Goal: Information Seeking & Learning: Check status

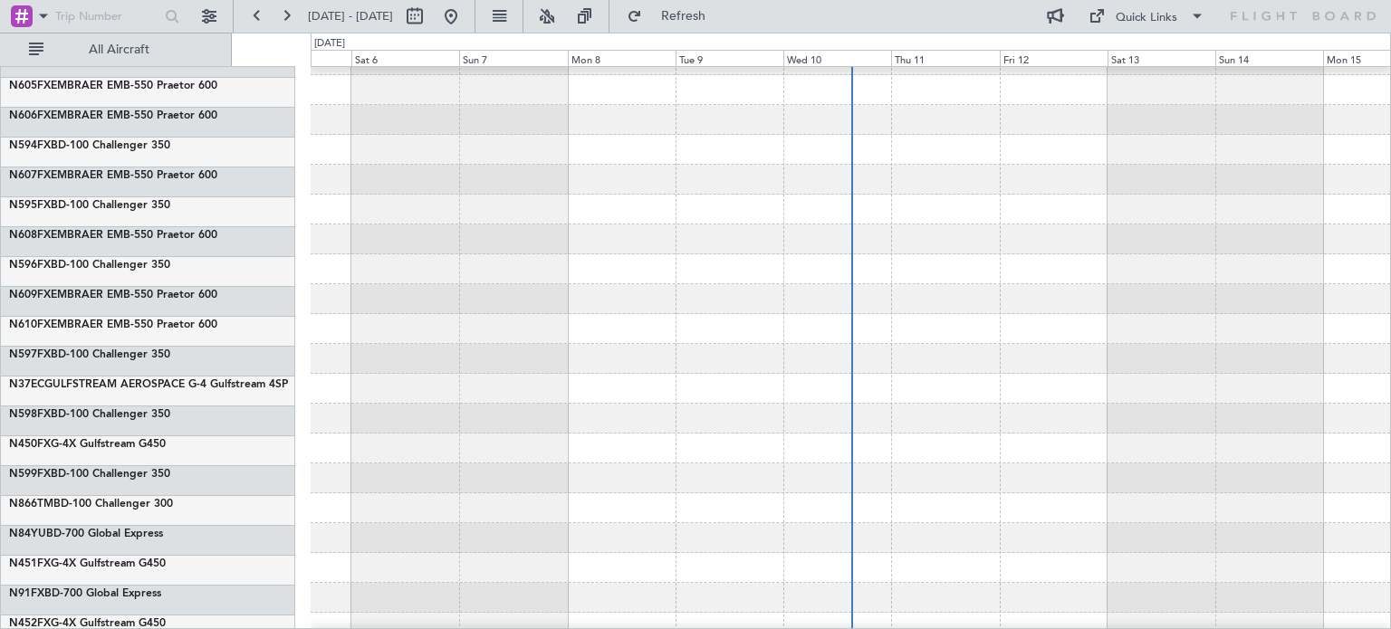
scroll to position [6489, 0]
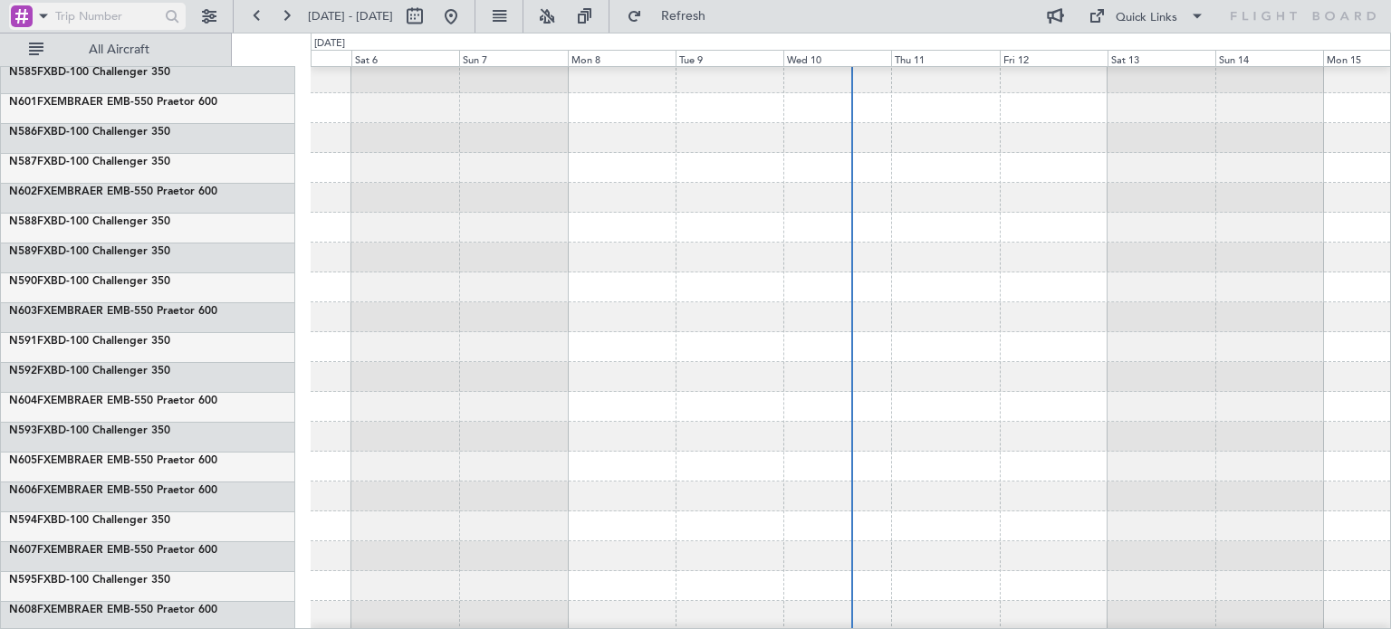
click at [81, 5] on input "text" at bounding box center [105, 16] width 101 height 27
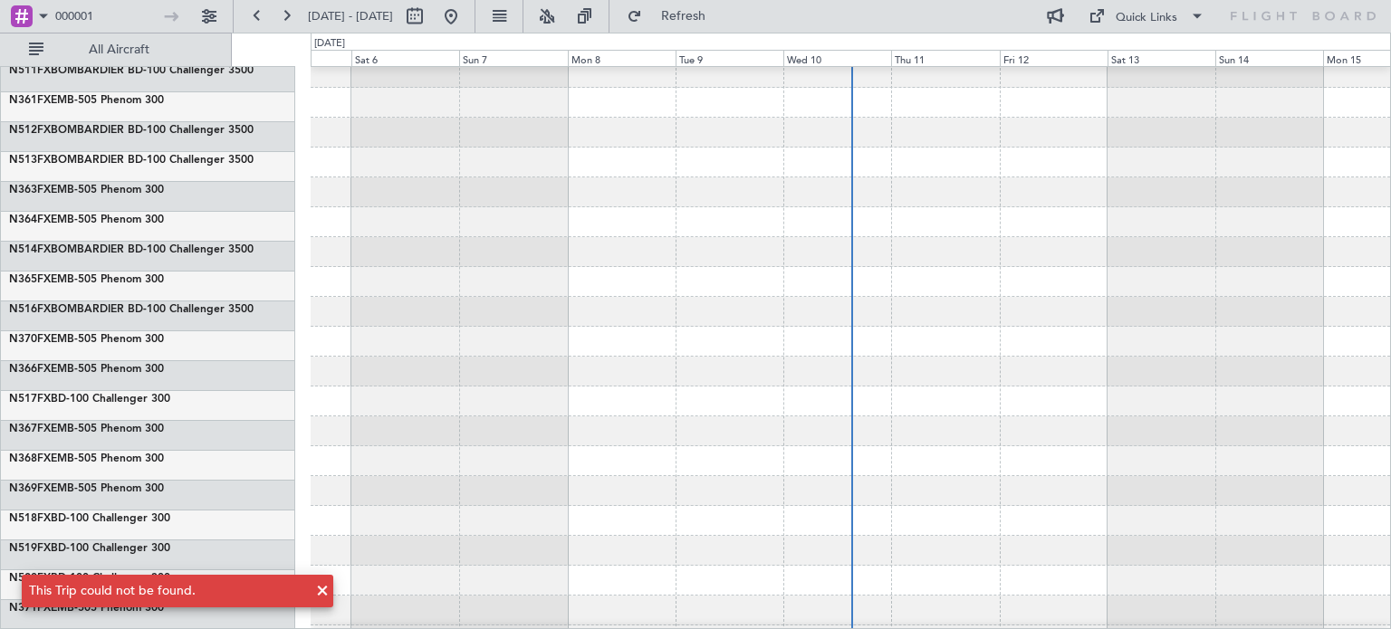
scroll to position [0, 0]
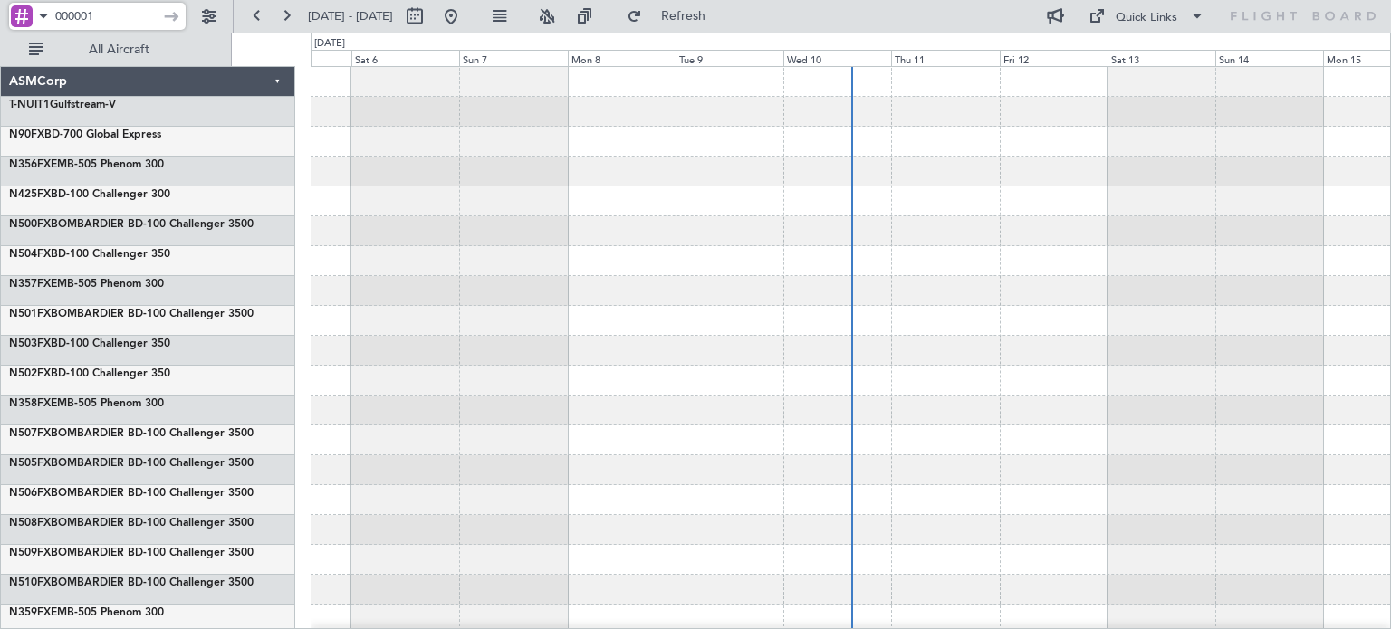
drag, startPoint x: 122, startPoint y: 19, endPoint x: 53, endPoint y: 12, distance: 69.2
click at [53, 12] on div "000001" at bounding box center [97, 16] width 177 height 27
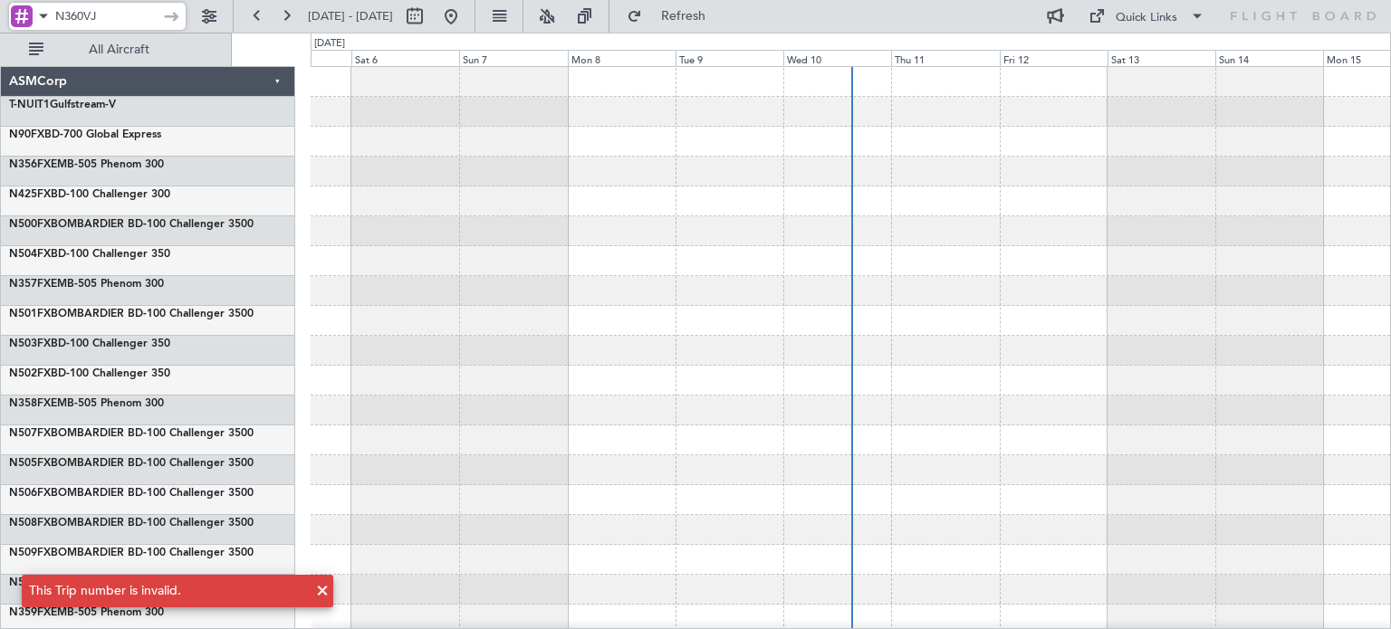
click at [123, 15] on input "N360VJ" at bounding box center [105, 16] width 101 height 27
type input "N"
click at [204, 20] on button at bounding box center [209, 16] width 29 height 29
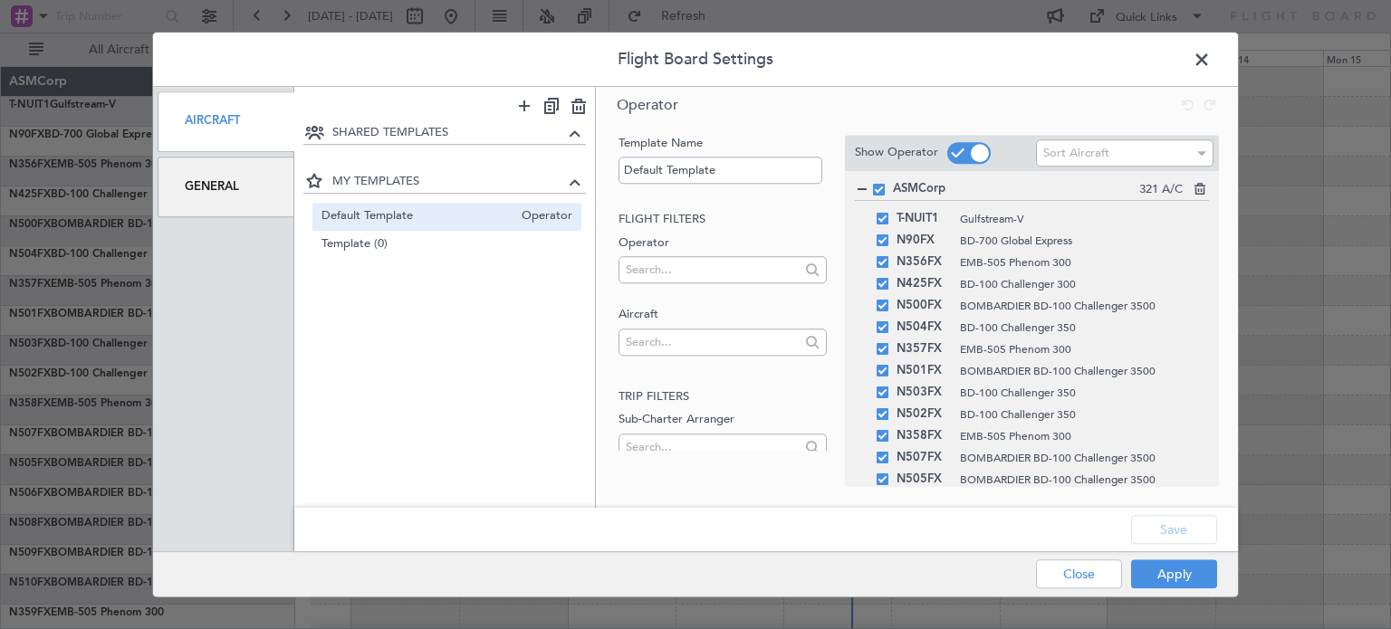
click at [241, 191] on div "General" at bounding box center [226, 187] width 137 height 61
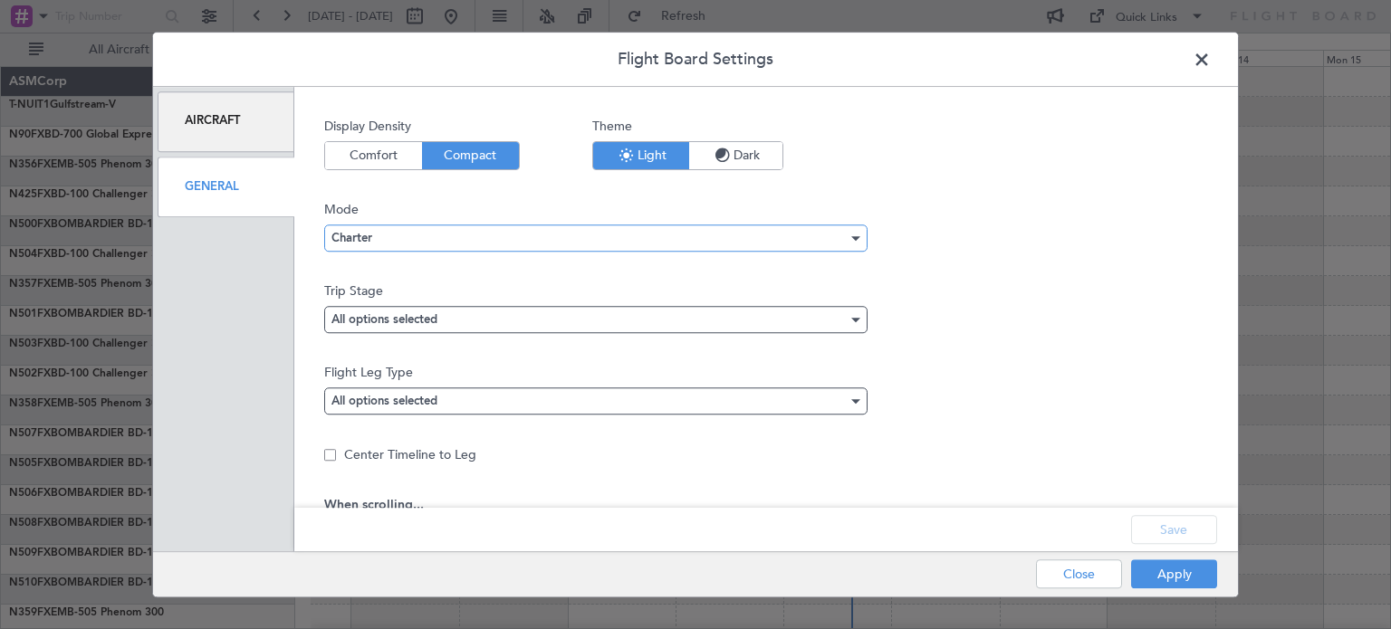
click at [486, 235] on div "Charter" at bounding box center [590, 238] width 516 height 27
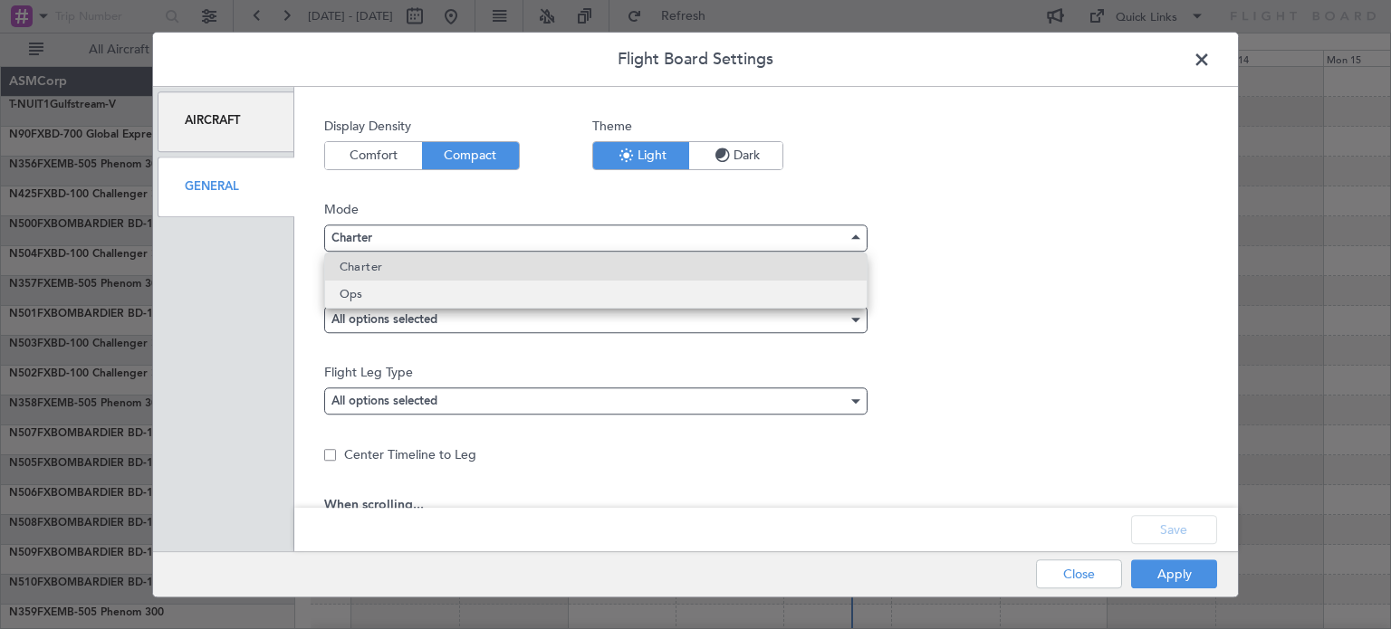
click at [409, 289] on mat-option "Ops" at bounding box center [596, 294] width 542 height 27
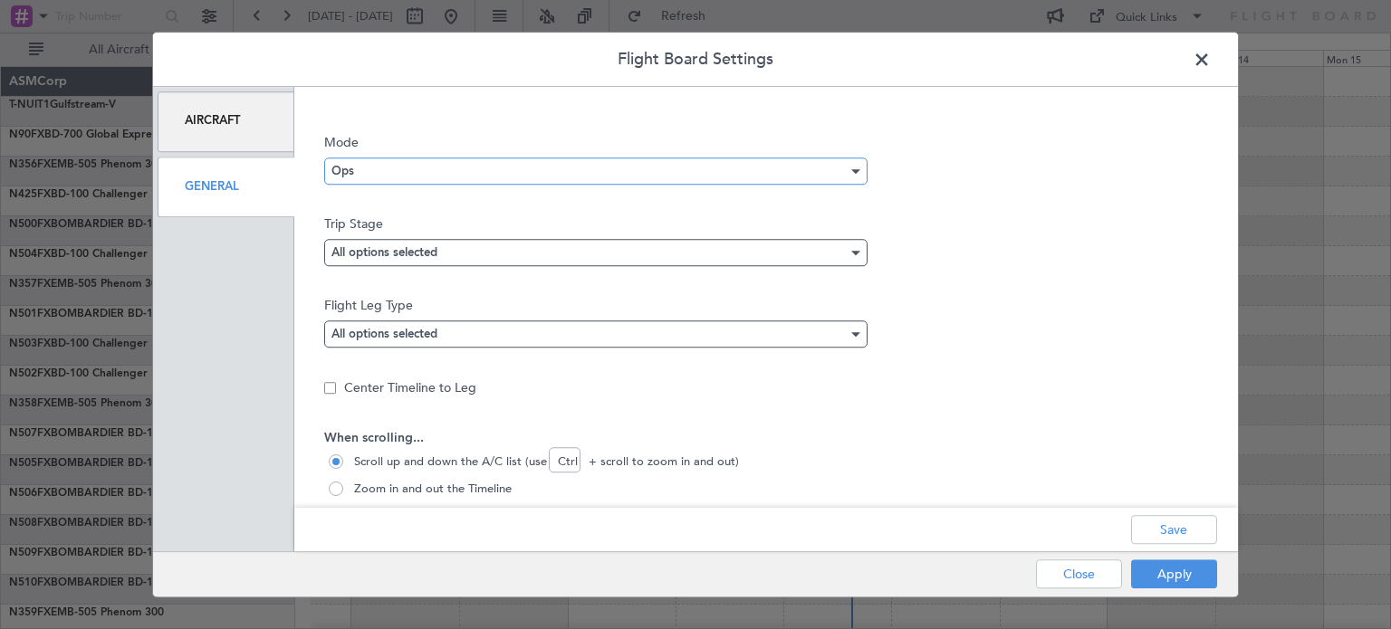
scroll to position [91, 0]
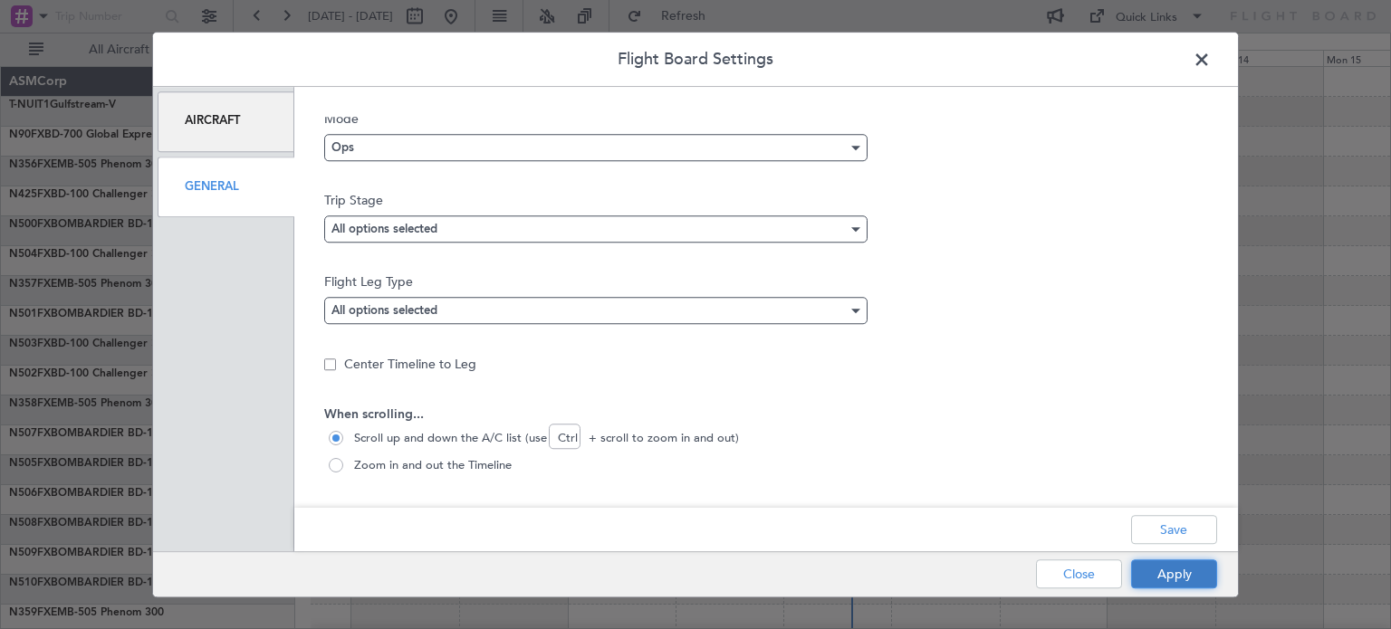
click at [1177, 570] on button "Apply" at bounding box center [1174, 574] width 86 height 29
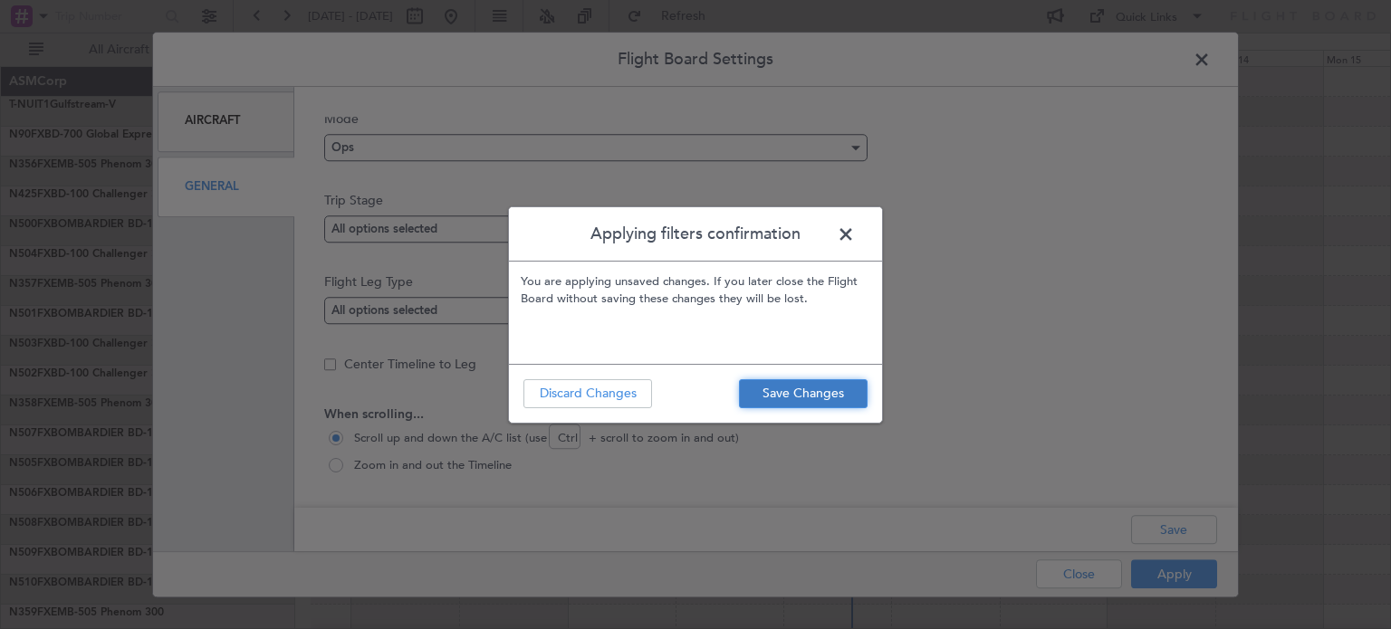
click at [837, 405] on button "Save Changes" at bounding box center [803, 394] width 129 height 29
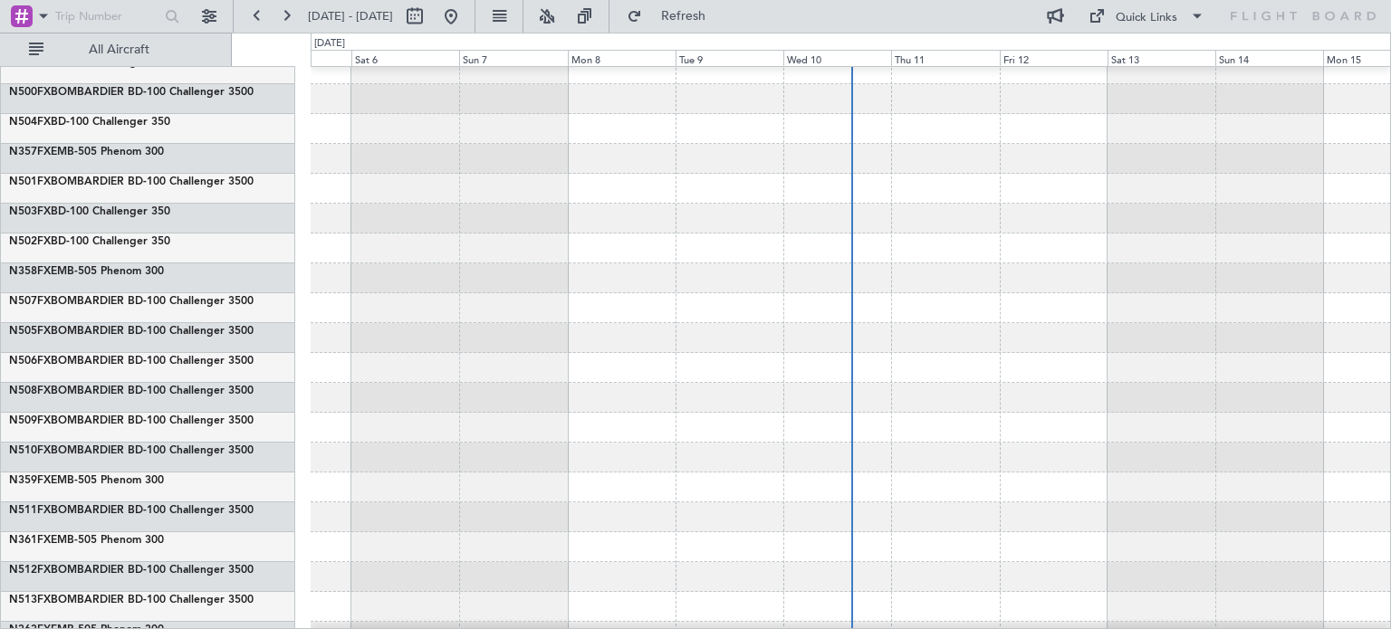
scroll to position [0, 0]
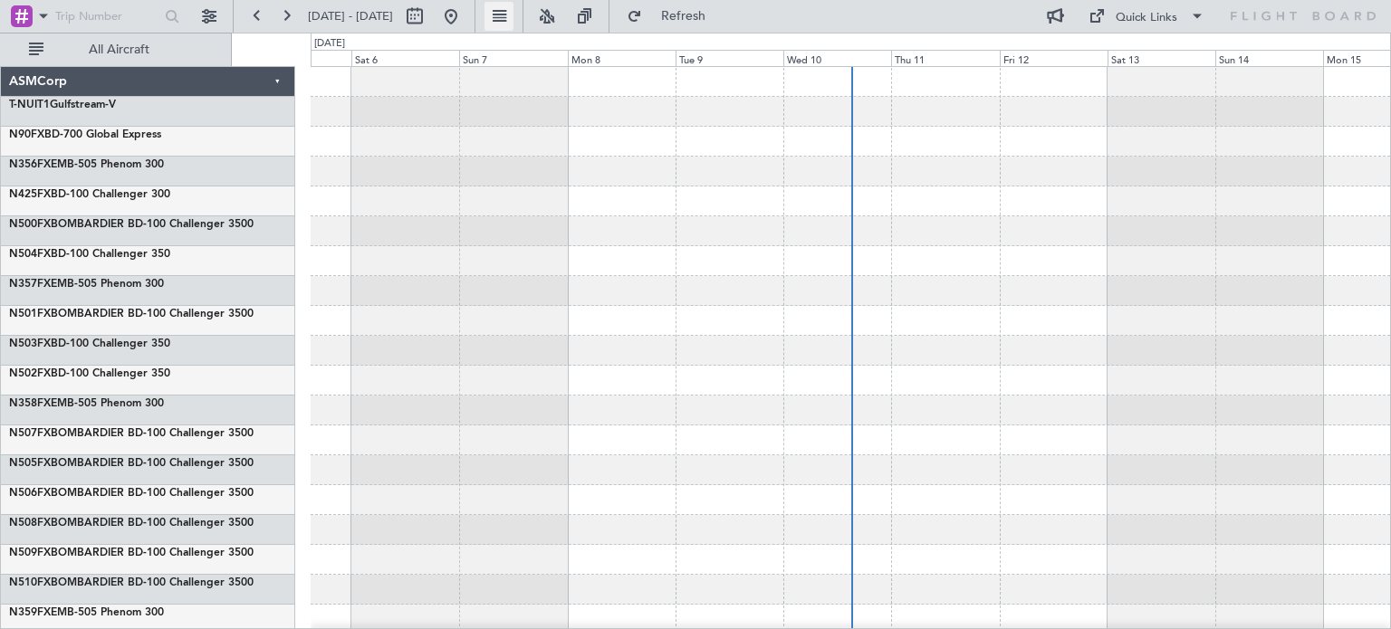
click at [514, 9] on button at bounding box center [499, 16] width 29 height 29
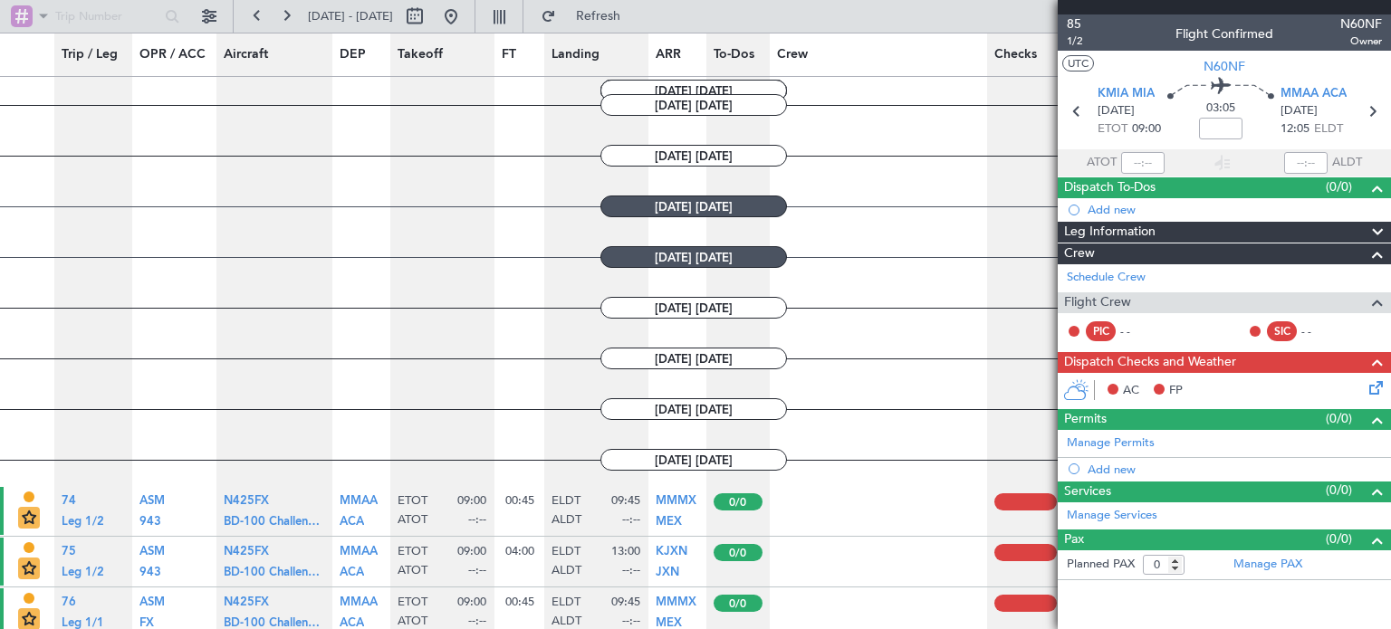
scroll to position [199, 14]
click at [205, 18] on button at bounding box center [209, 16] width 29 height 29
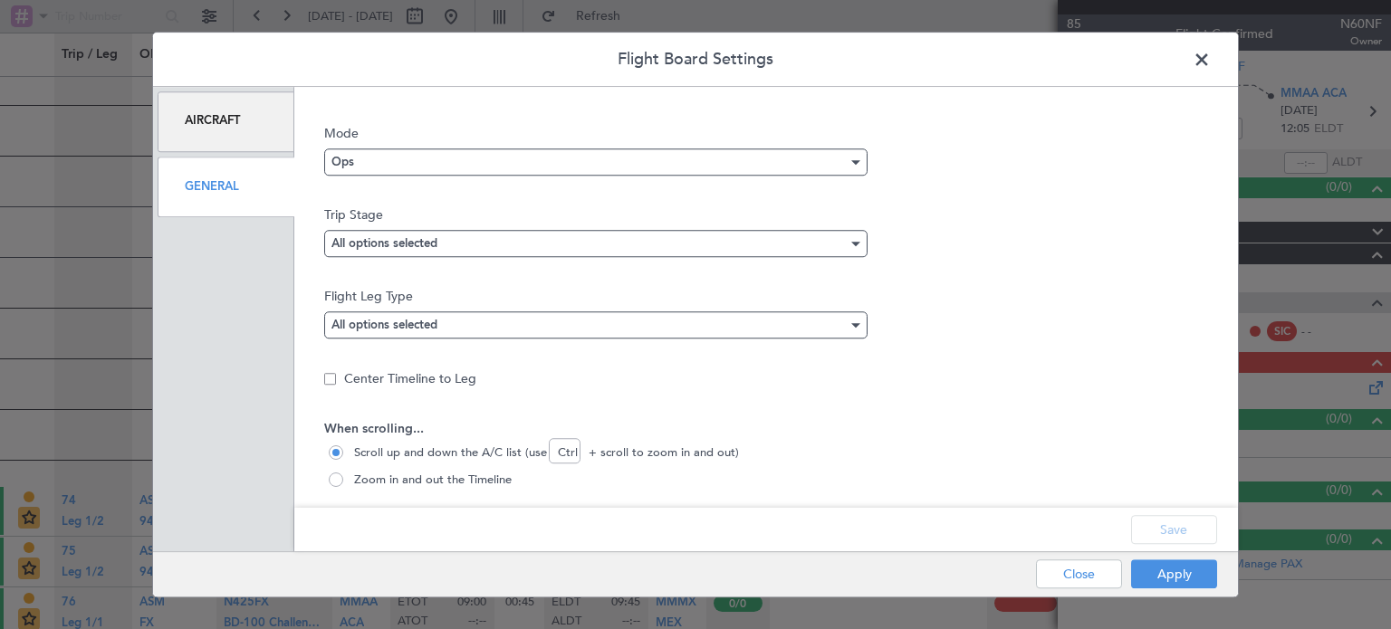
scroll to position [91, 0]
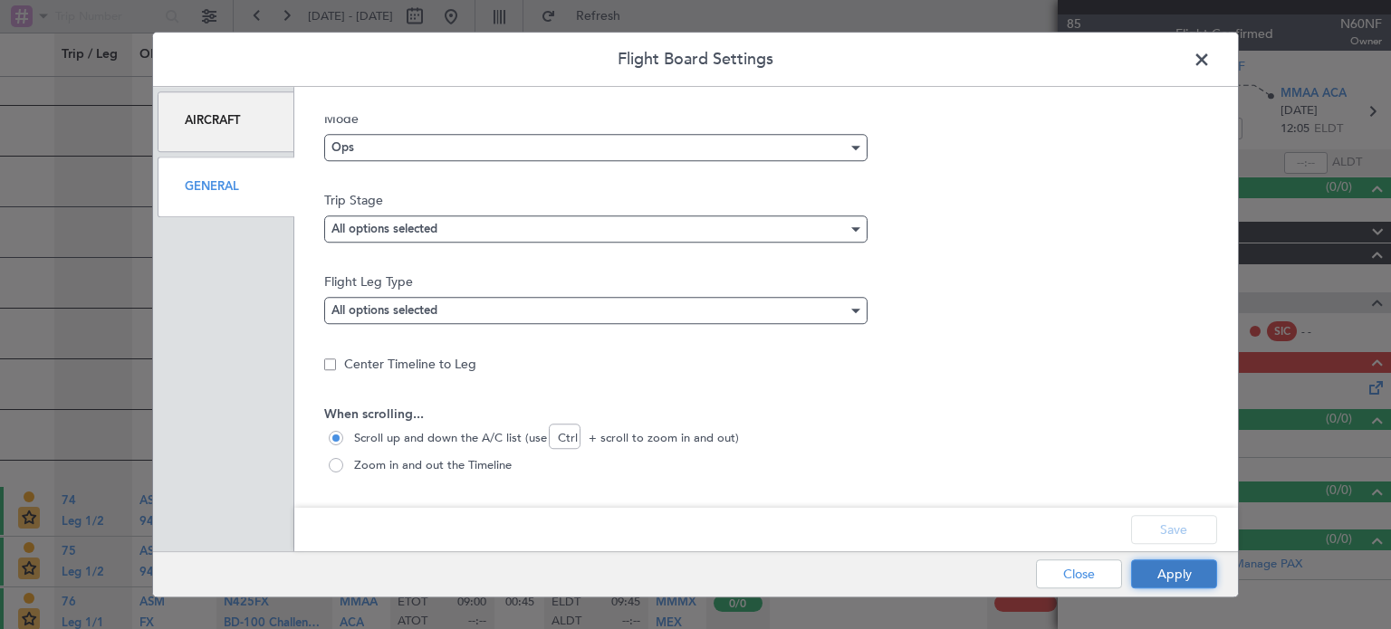
click at [1205, 577] on button "Apply" at bounding box center [1174, 574] width 86 height 29
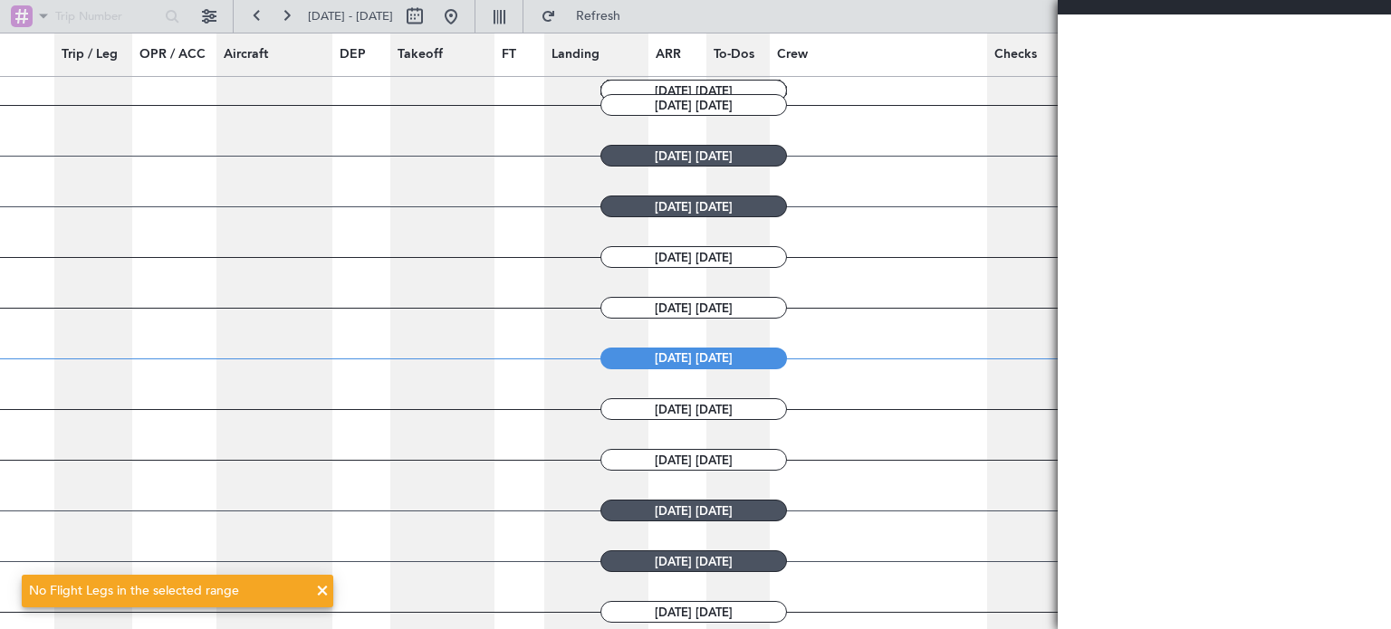
scroll to position [609, 14]
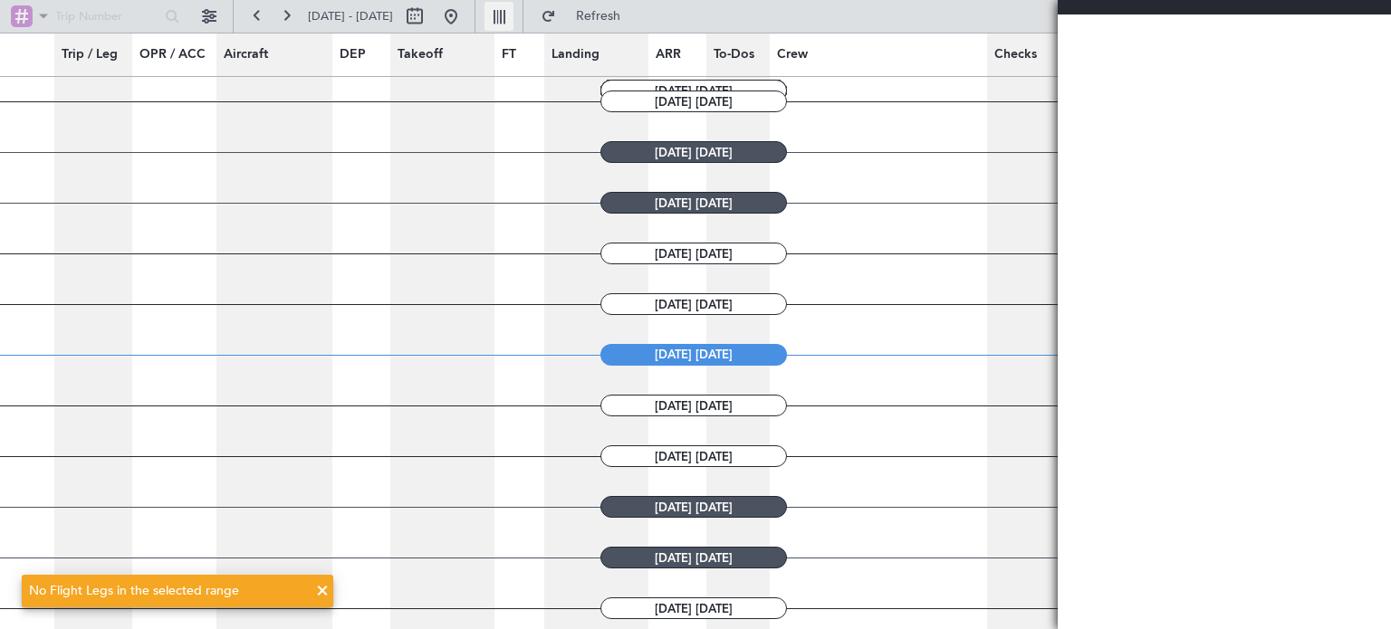
click at [514, 5] on button at bounding box center [499, 16] width 29 height 29
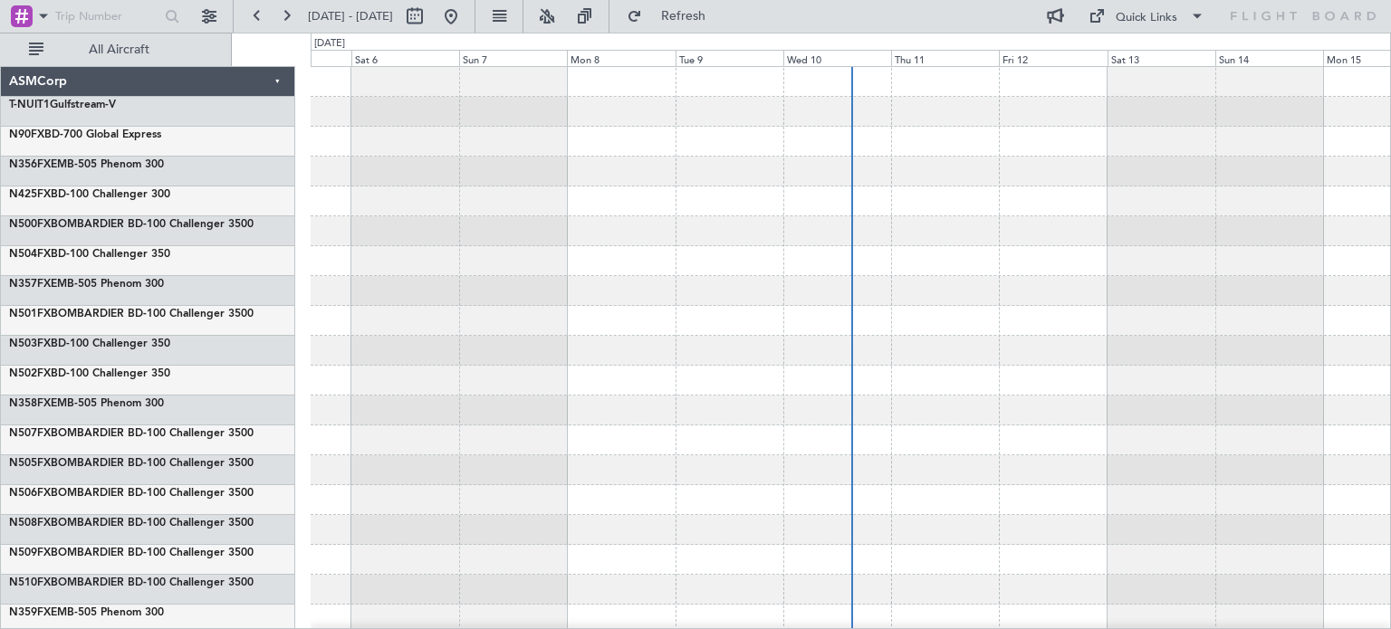
click at [547, 176] on div at bounding box center [851, 172] width 1080 height 30
click at [447, 197] on div at bounding box center [851, 202] width 1080 height 30
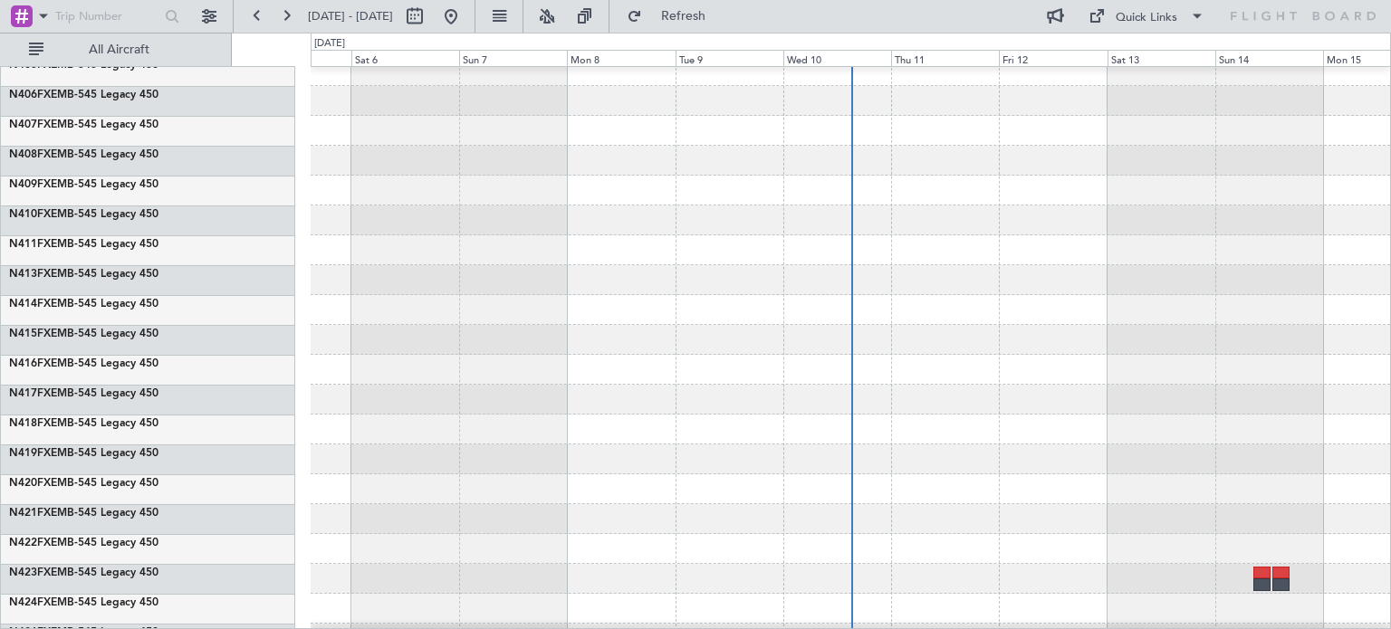
scroll to position [5595, 0]
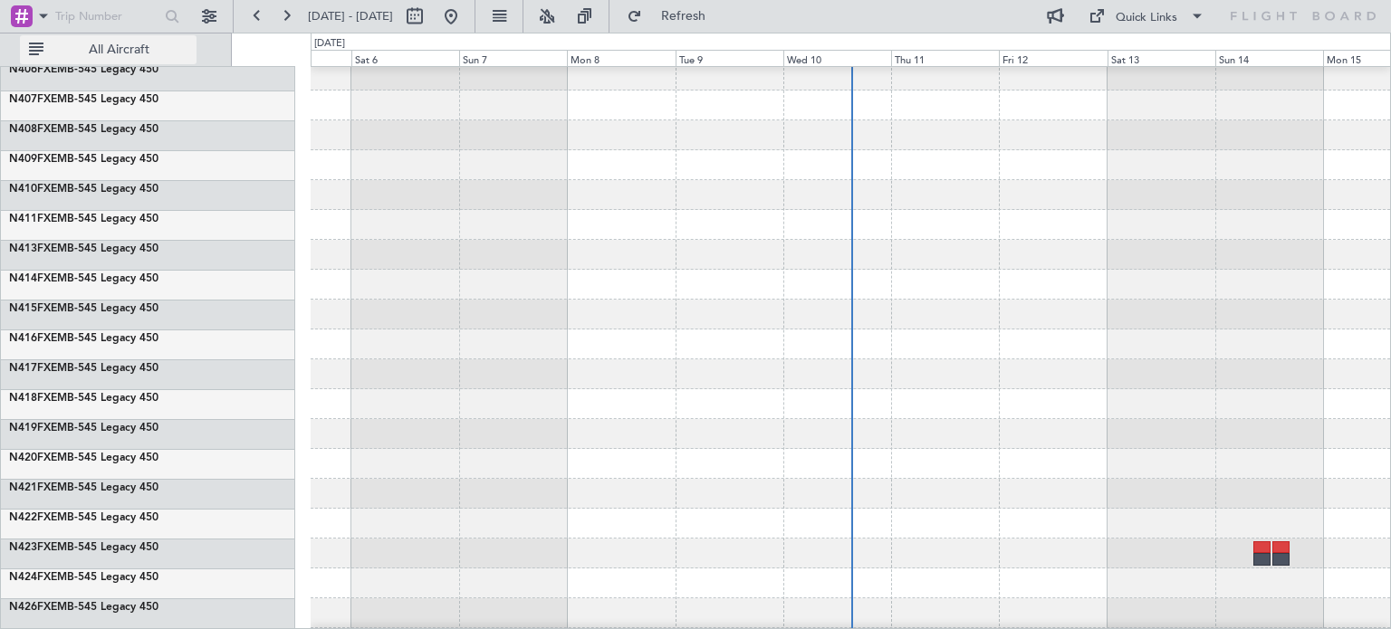
click at [22, 50] on button "All Aircraft" at bounding box center [108, 49] width 177 height 29
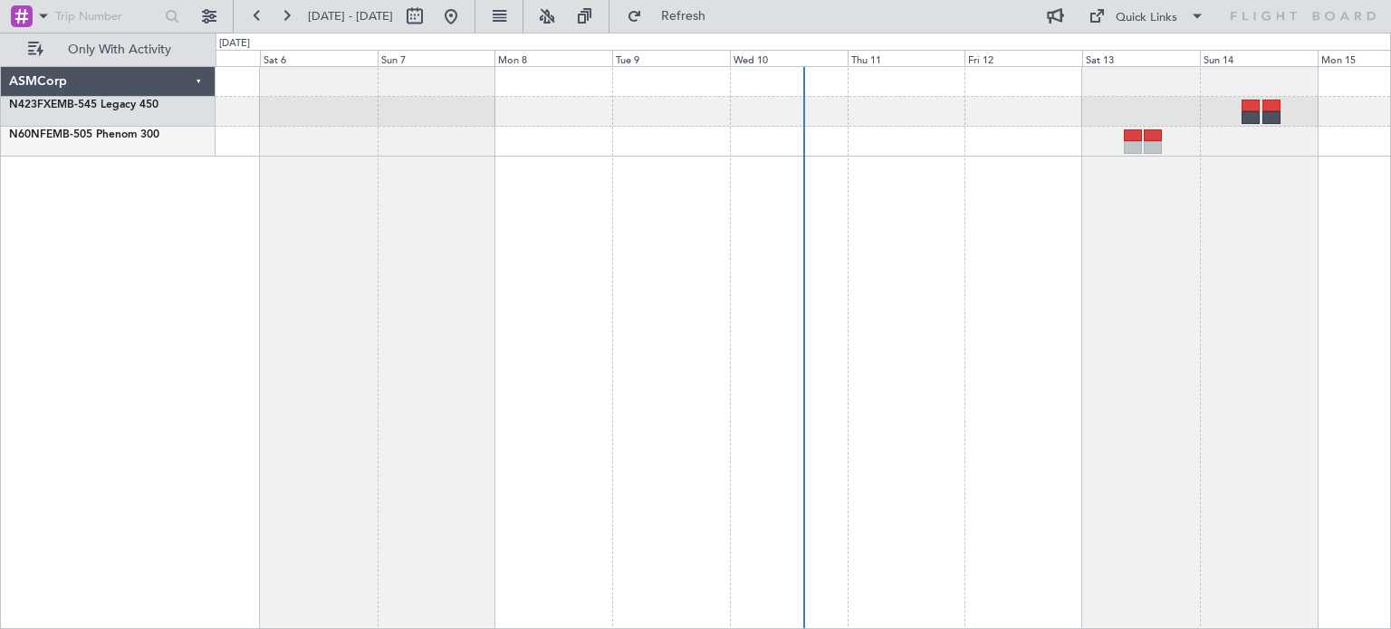
click at [327, 209] on div at bounding box center [804, 347] width 1176 height 563
click at [207, 20] on button at bounding box center [209, 16] width 29 height 29
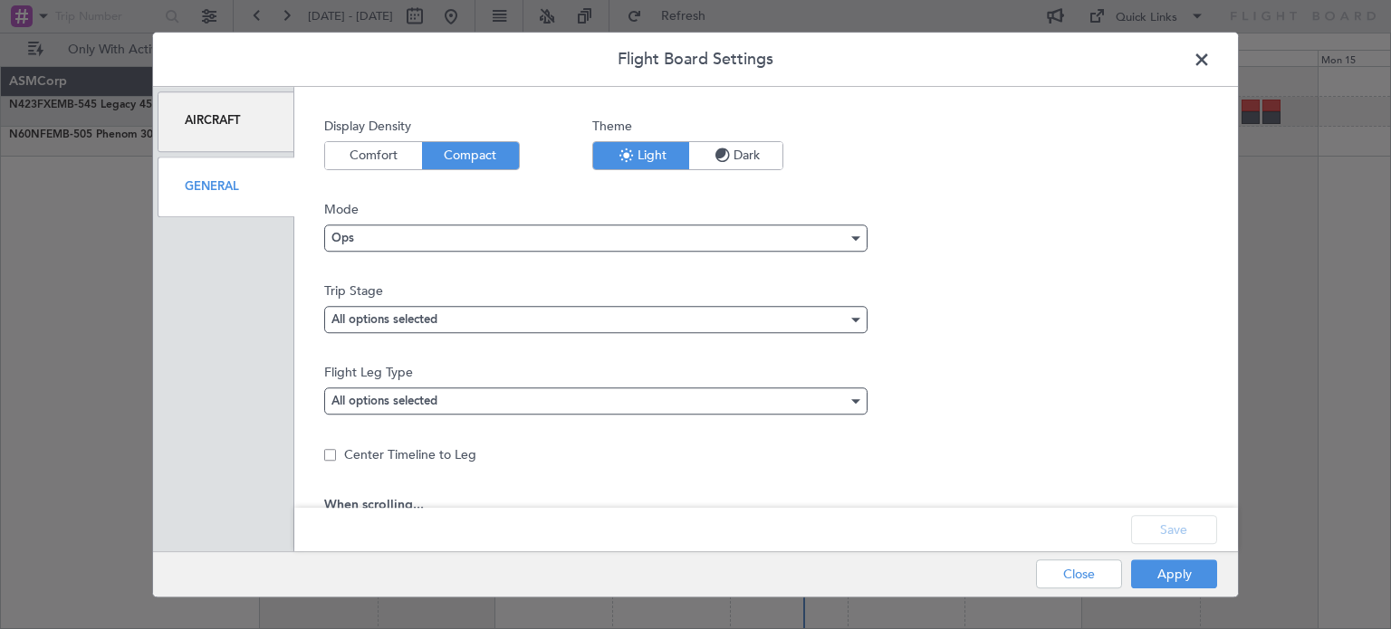
click at [251, 119] on div "Aircraft" at bounding box center [226, 121] width 137 height 61
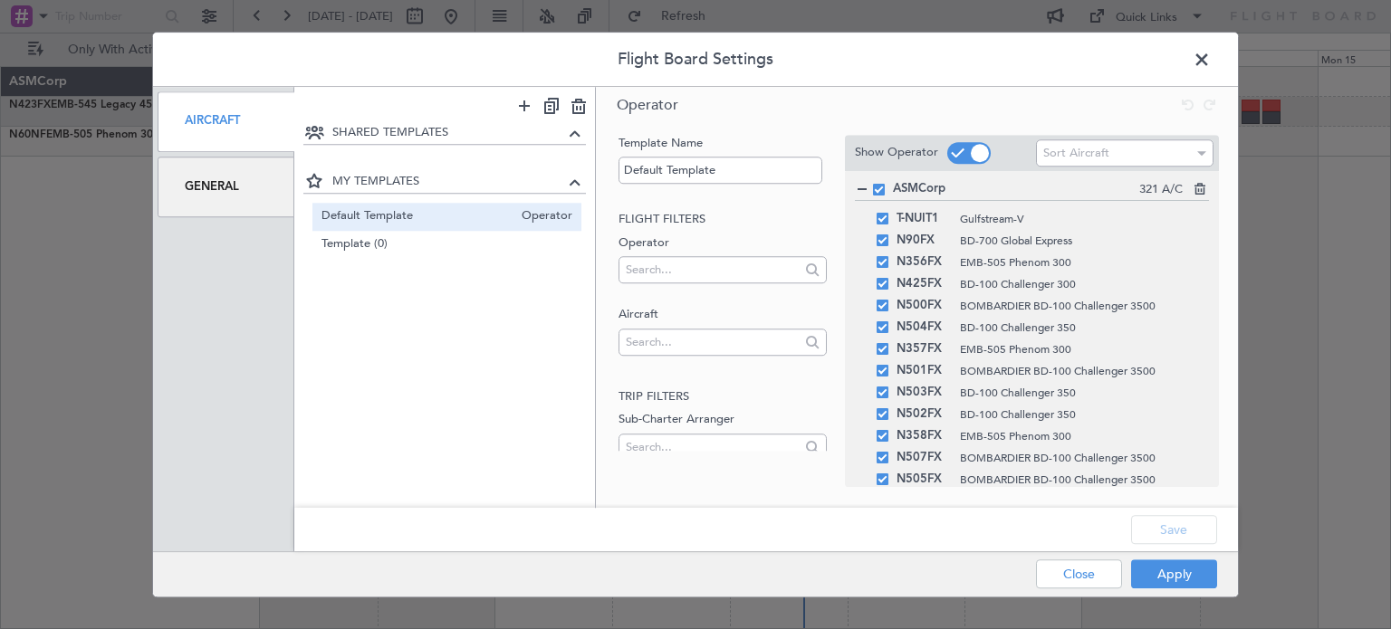
click at [1211, 60] on span at bounding box center [1211, 64] width 0 height 36
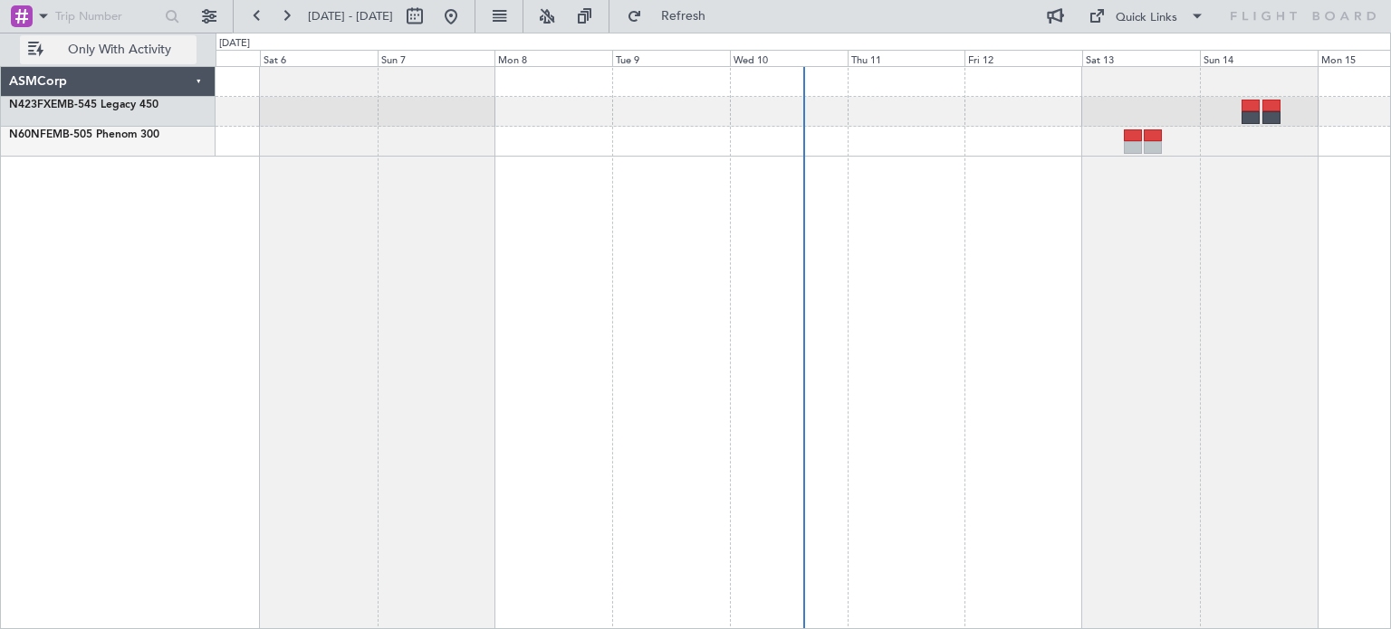
click at [145, 46] on span "Only With Activity" at bounding box center [119, 49] width 144 height 13
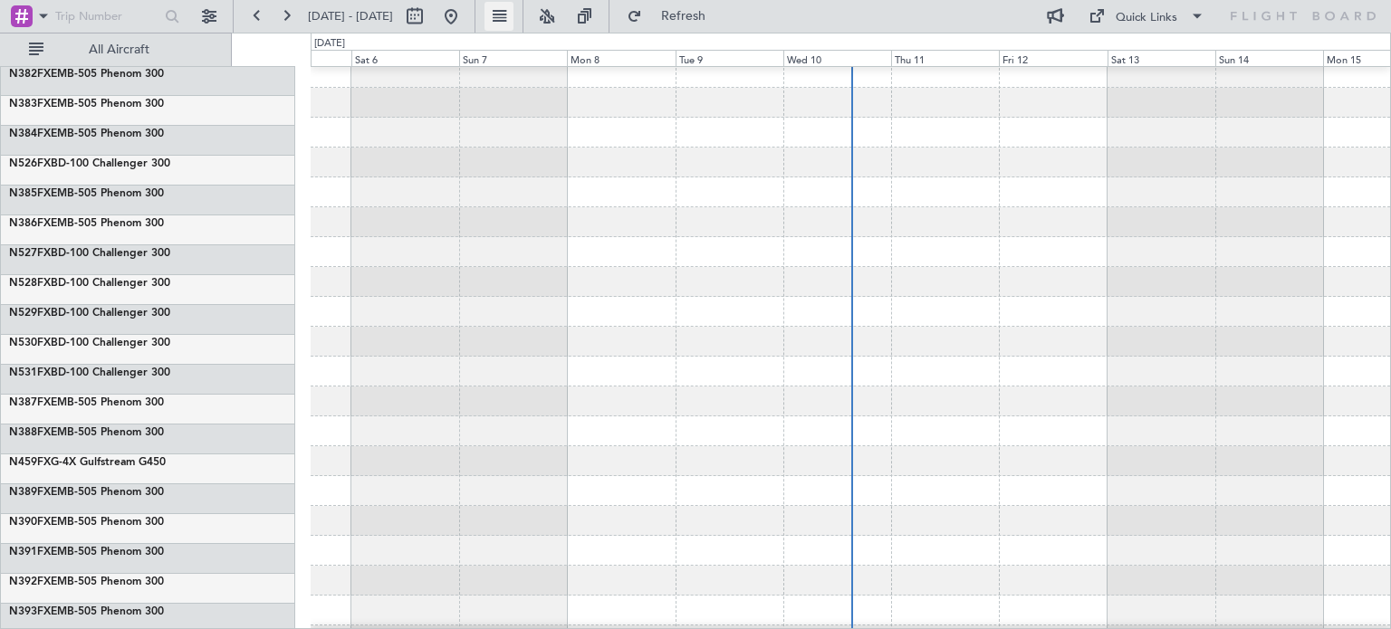
scroll to position [1623, 0]
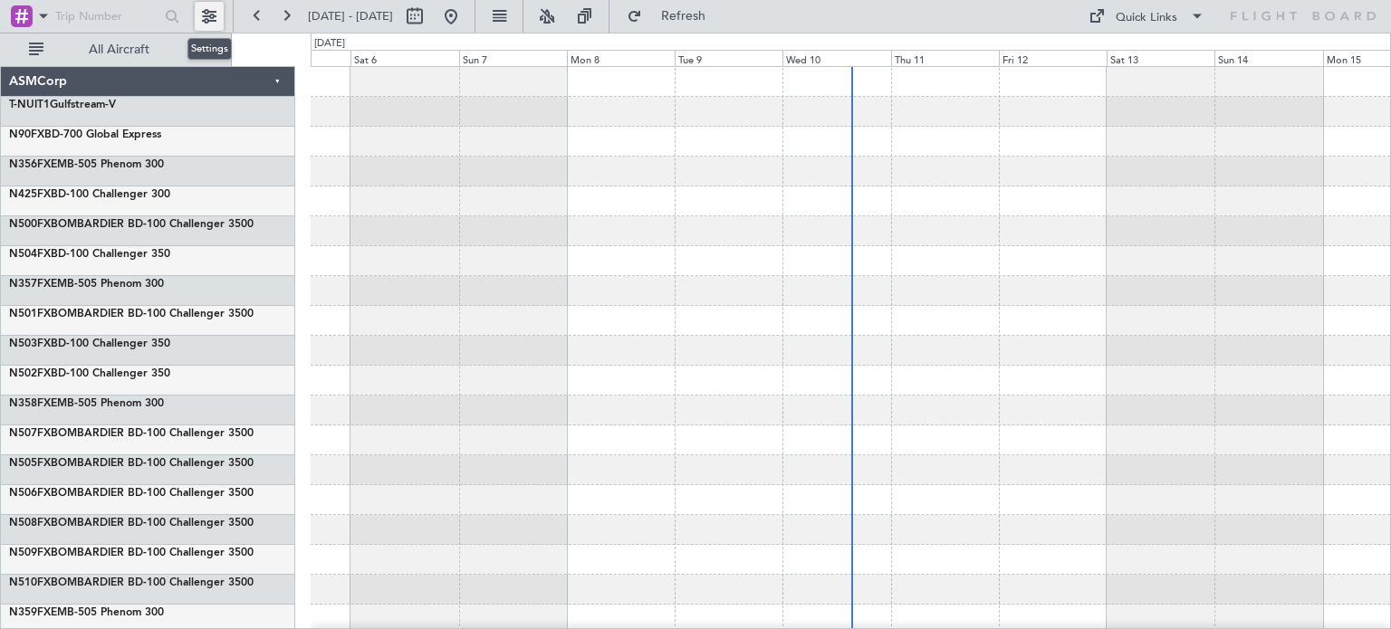
click at [199, 24] on button at bounding box center [209, 16] width 29 height 29
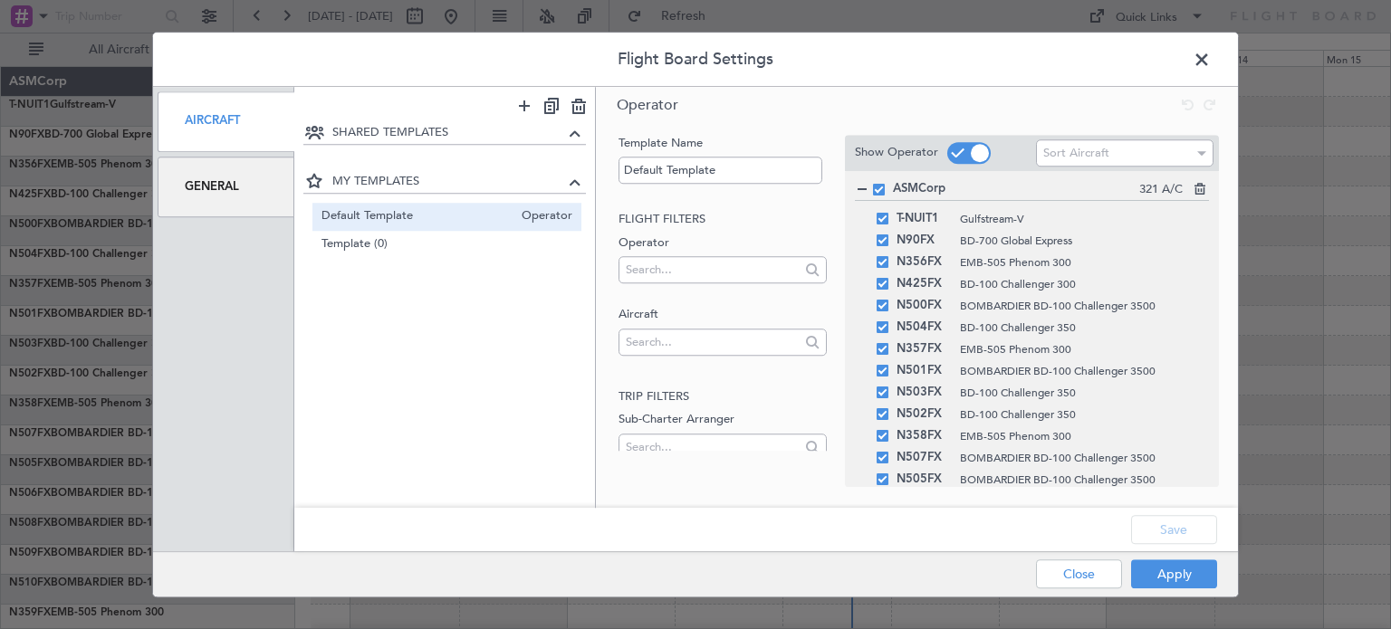
click at [207, 180] on div "General" at bounding box center [226, 187] width 137 height 61
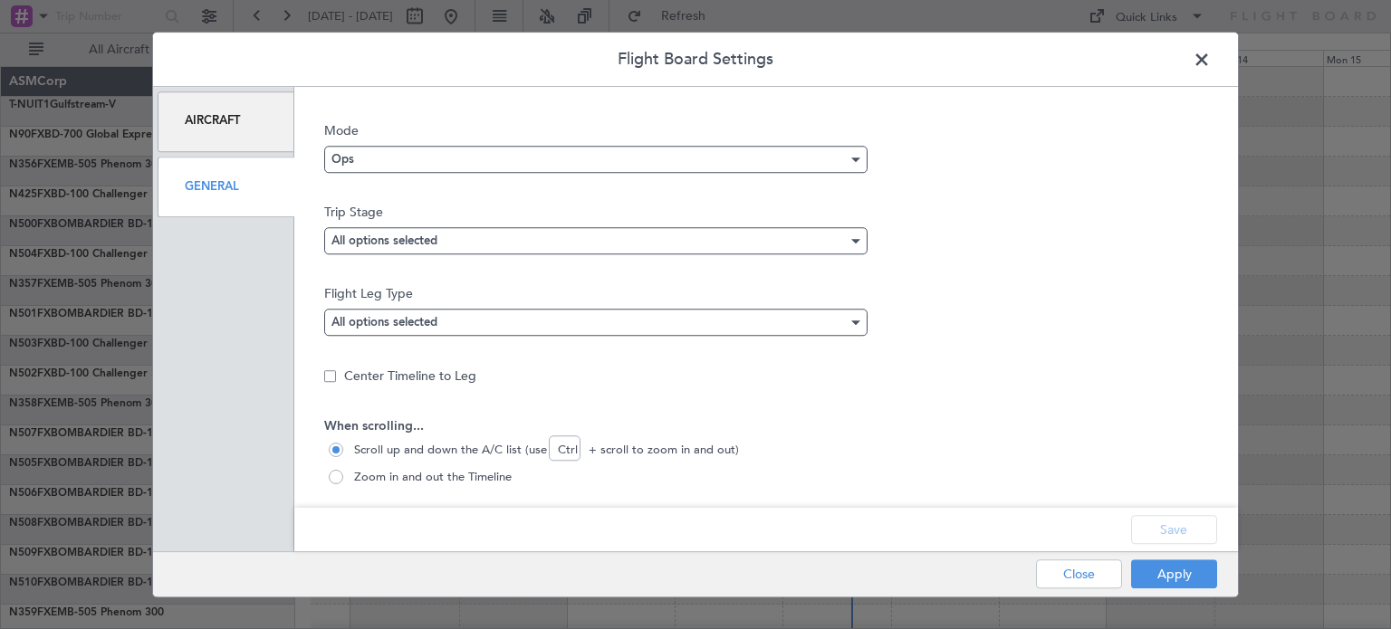
scroll to position [91, 0]
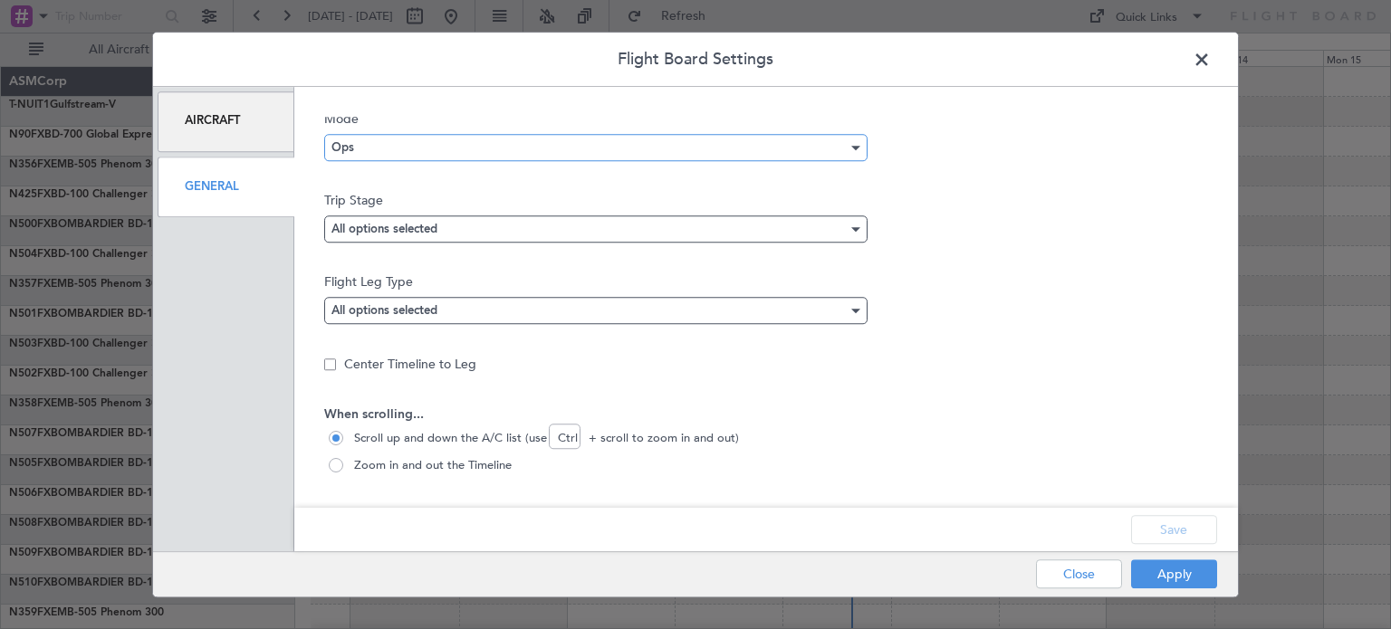
click at [442, 155] on div "Ops" at bounding box center [590, 147] width 516 height 27
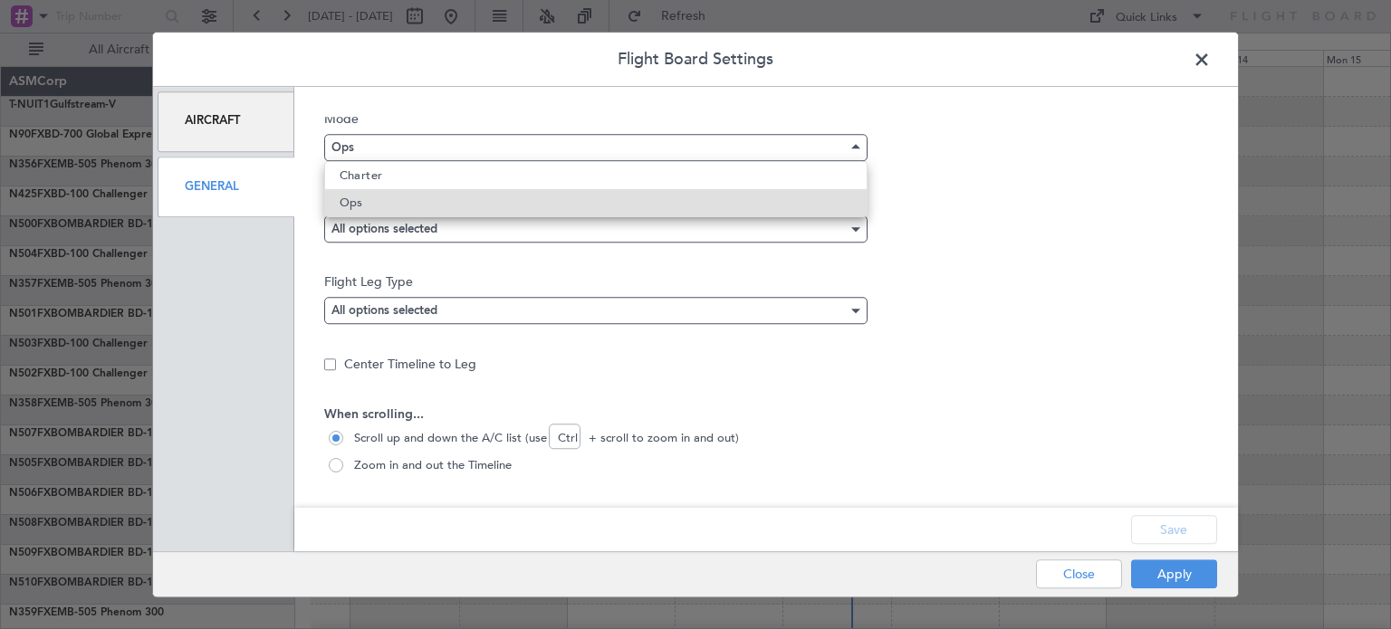
click at [442, 155] on div at bounding box center [695, 314] width 1391 height 629
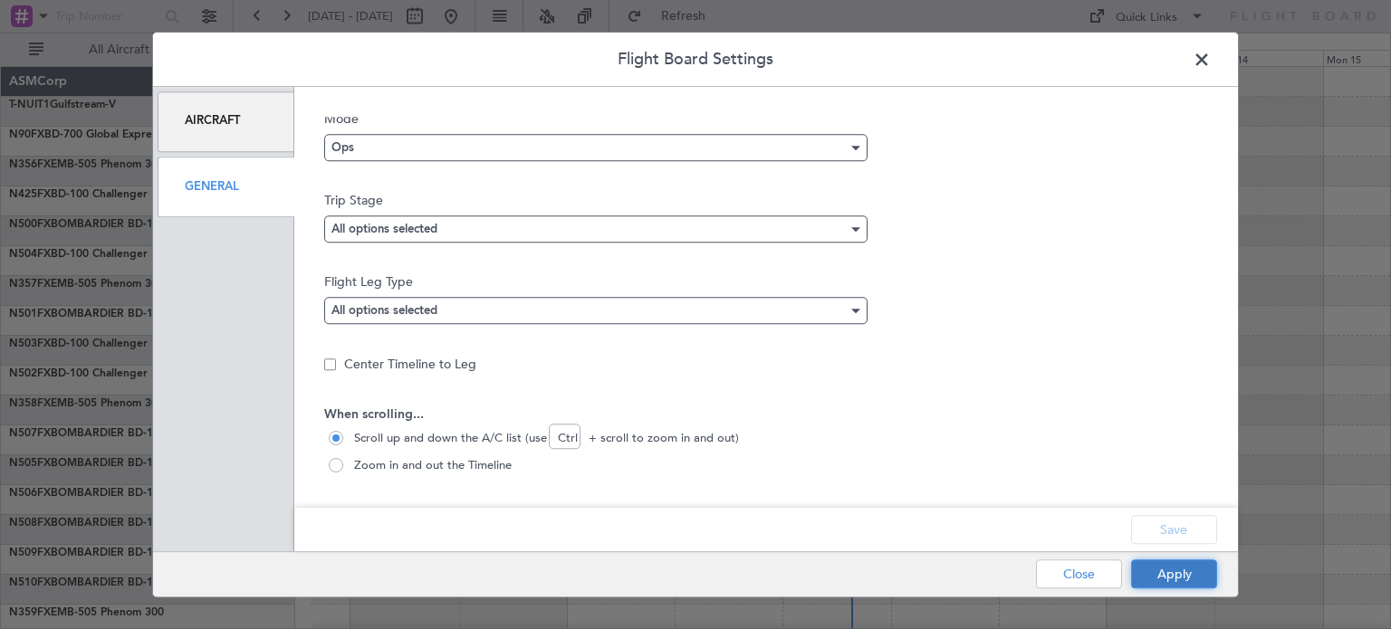
click at [1168, 568] on button "Apply" at bounding box center [1174, 574] width 86 height 29
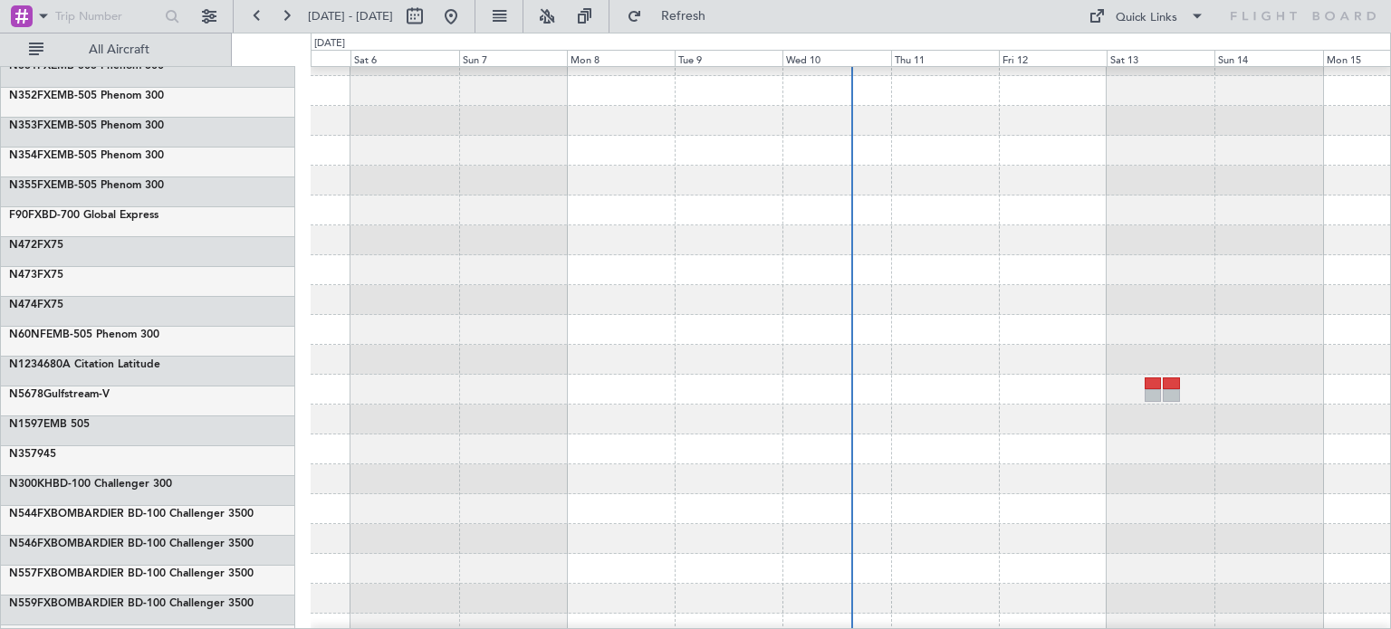
scroll to position [7937, 0]
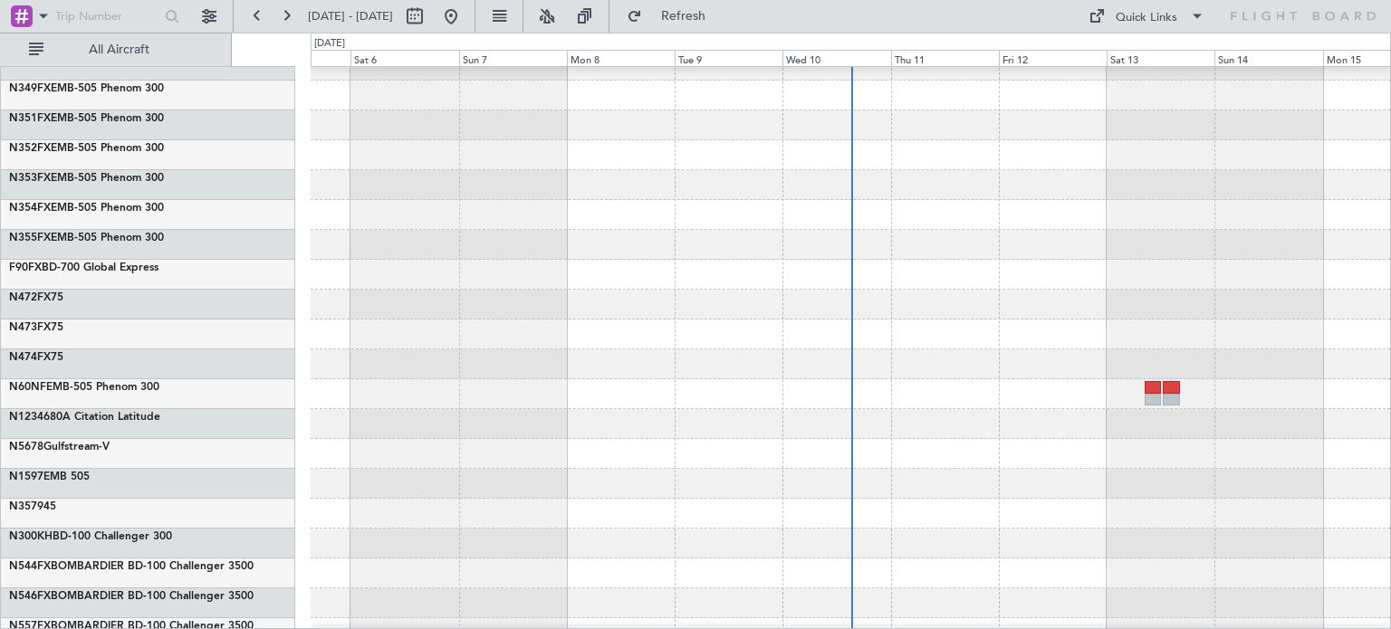
click at [816, 411] on div at bounding box center [851, 424] width 1080 height 30
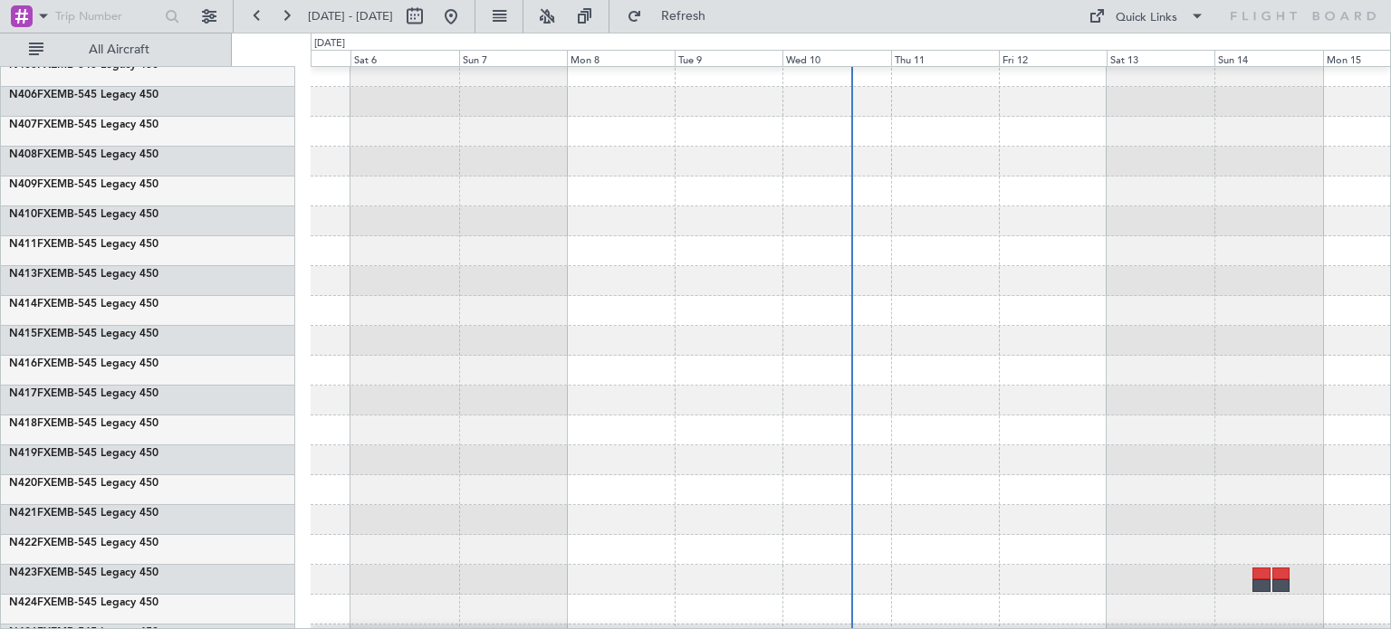
scroll to position [5569, 0]
drag, startPoint x: 648, startPoint y: 292, endPoint x: 140, endPoint y: 12, distance: 579.3
click at [140, 12] on input "text" at bounding box center [105, 16] width 101 height 27
paste input "TST090925001"
type input "TST090925001"
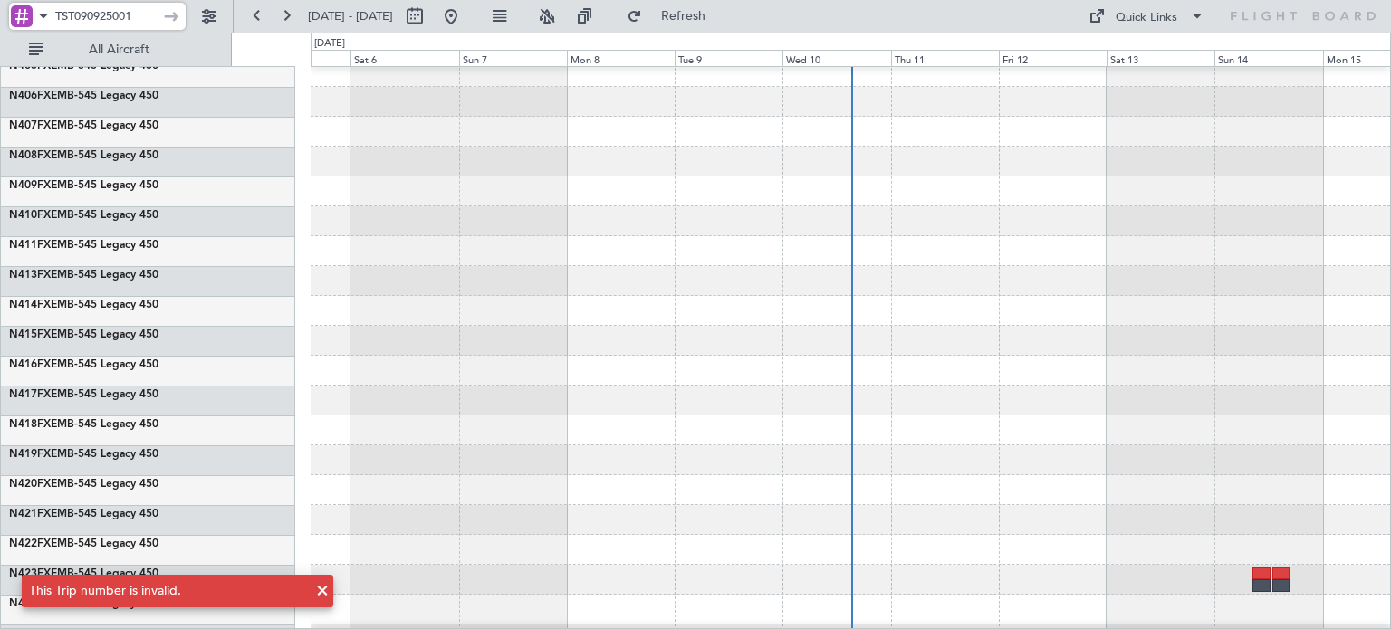
drag, startPoint x: 139, startPoint y: 21, endPoint x: 55, endPoint y: 15, distance: 84.4
click at [55, 15] on input "TST090925001" at bounding box center [105, 16] width 101 height 27
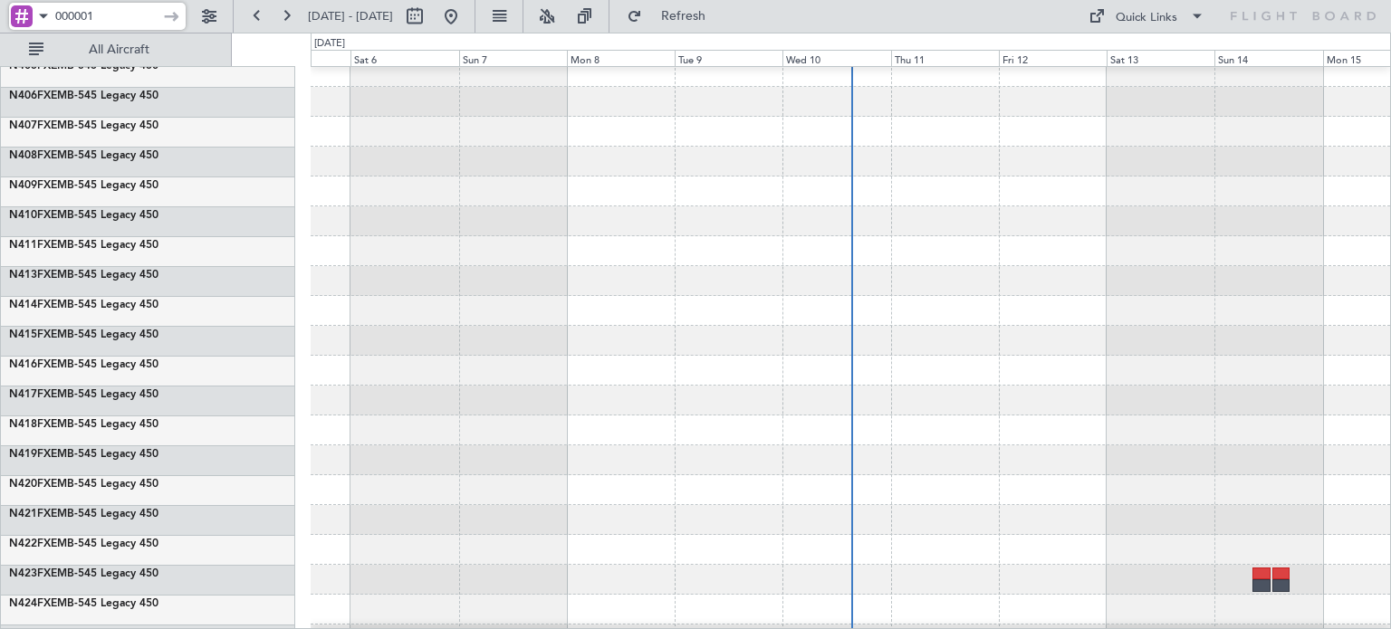
type input "000001"
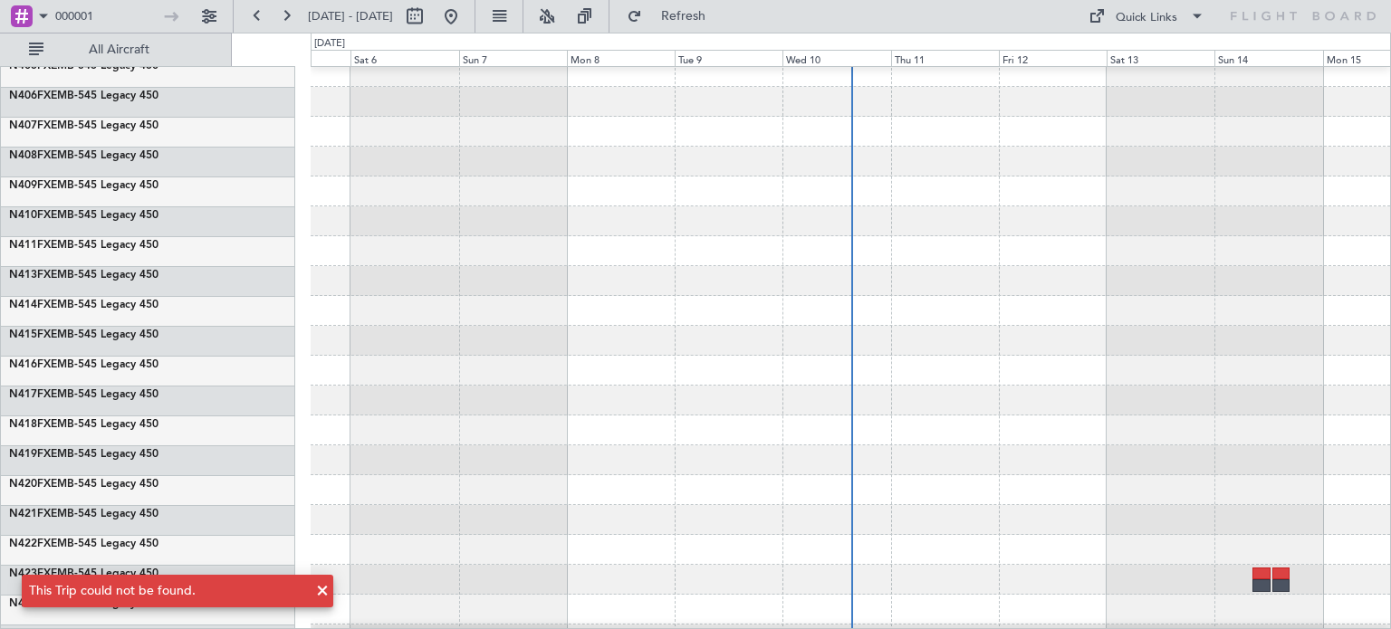
click at [145, 30] on div at bounding box center [97, 31] width 177 height 2
drag, startPoint x: 124, startPoint y: 21, endPoint x: 28, endPoint y: 18, distance: 96.0
click at [28, 18] on div "000001" at bounding box center [97, 16] width 177 height 27
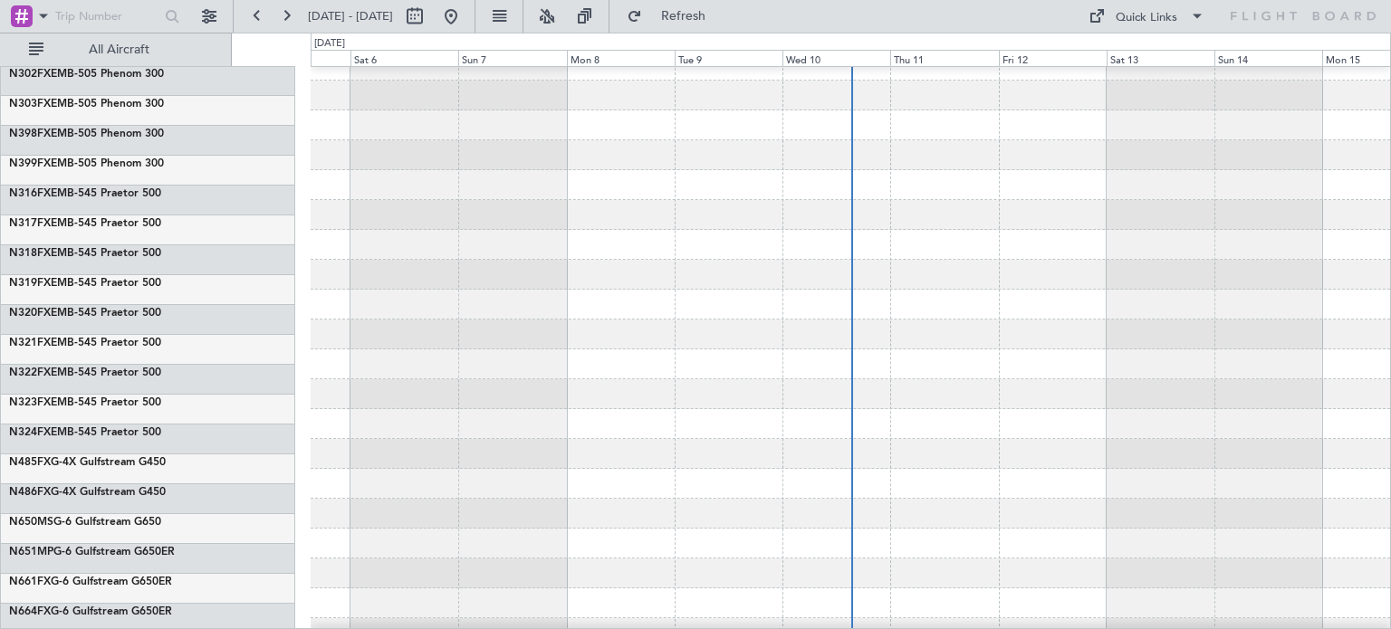
scroll to position [9061, 0]
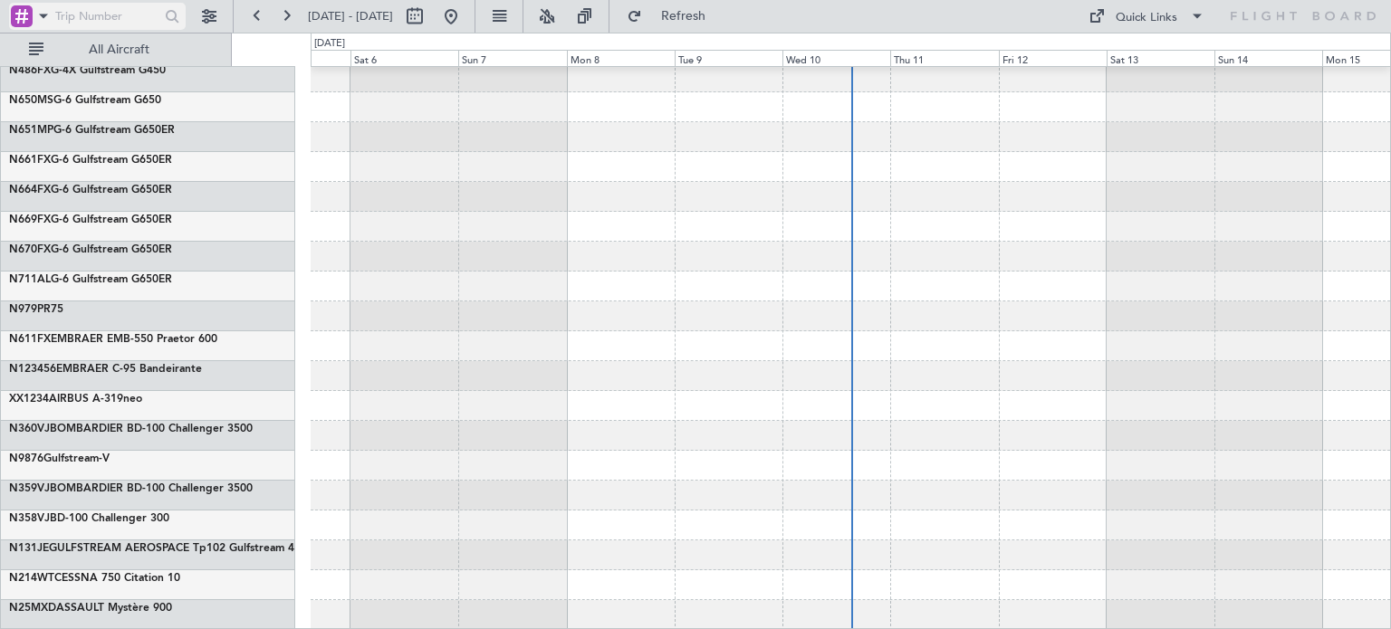
click at [73, 19] on input "text" at bounding box center [105, 16] width 101 height 27
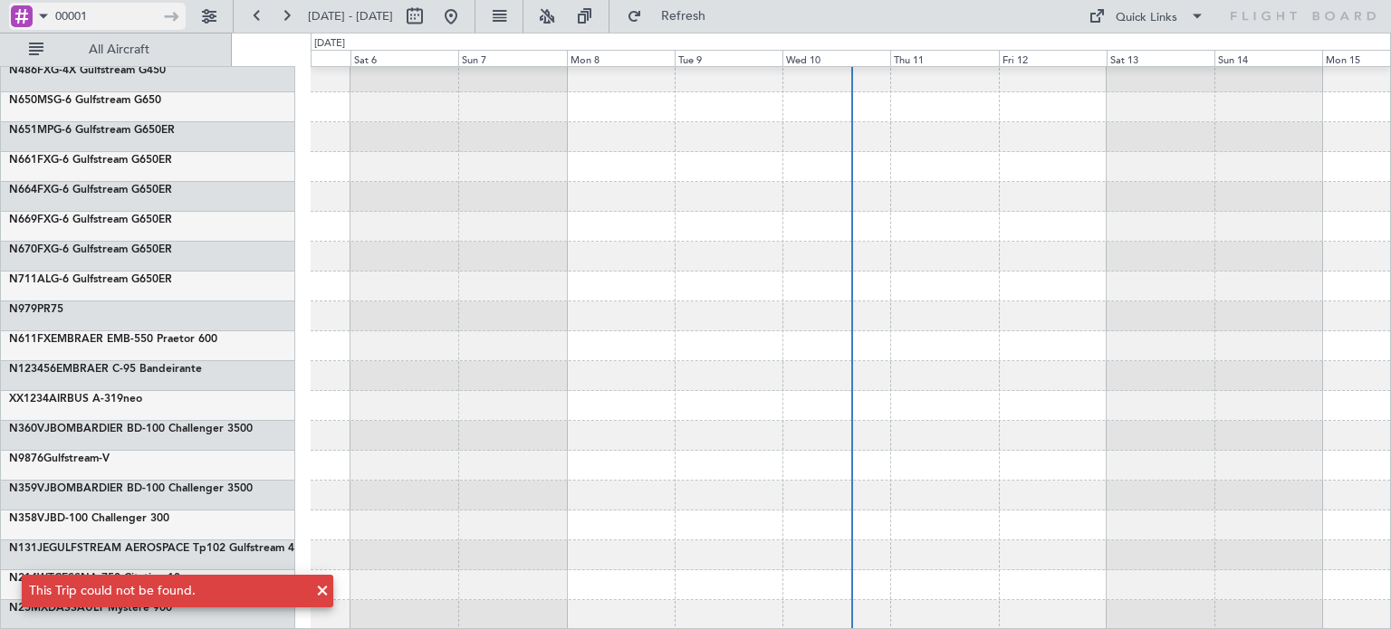
click at [95, 14] on input "00001" at bounding box center [105, 16] width 101 height 27
type input "0"
click at [471, 318] on div at bounding box center [851, 317] width 1080 height 30
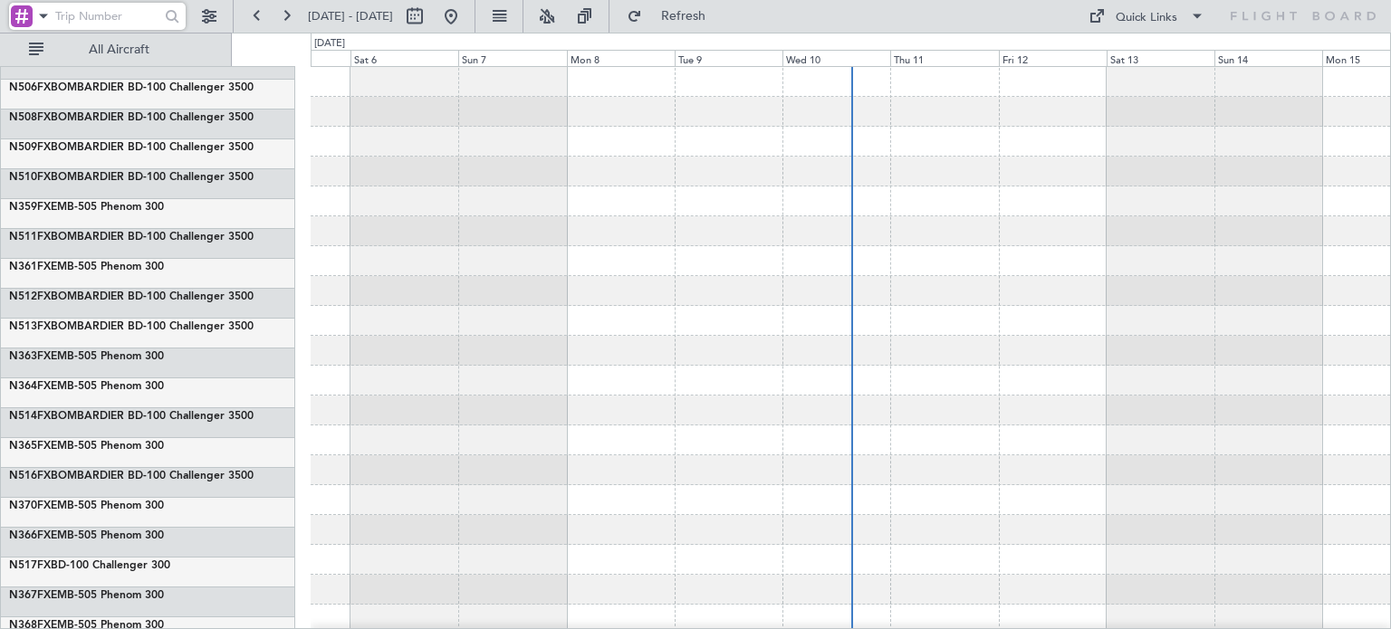
scroll to position [0, 0]
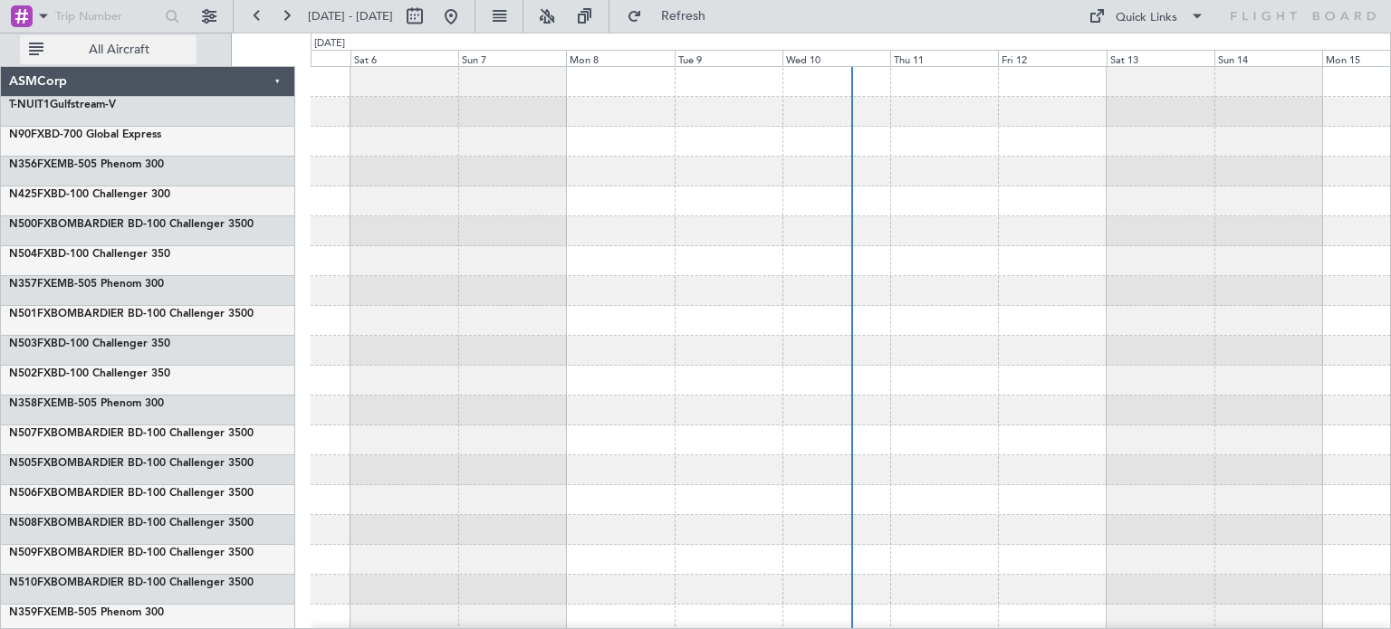
click at [85, 62] on button "All Aircraft" at bounding box center [108, 49] width 177 height 29
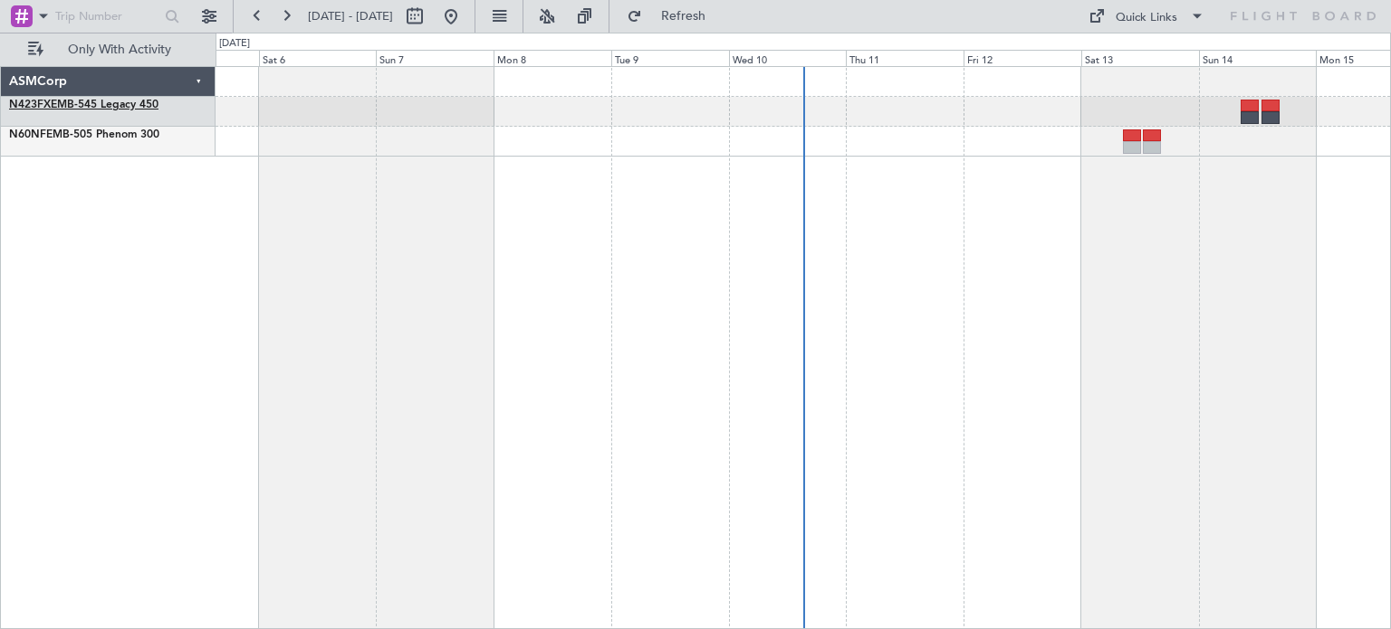
click at [92, 105] on link "N423FX EMB-545 Legacy 450" at bounding box center [83, 105] width 149 height 11
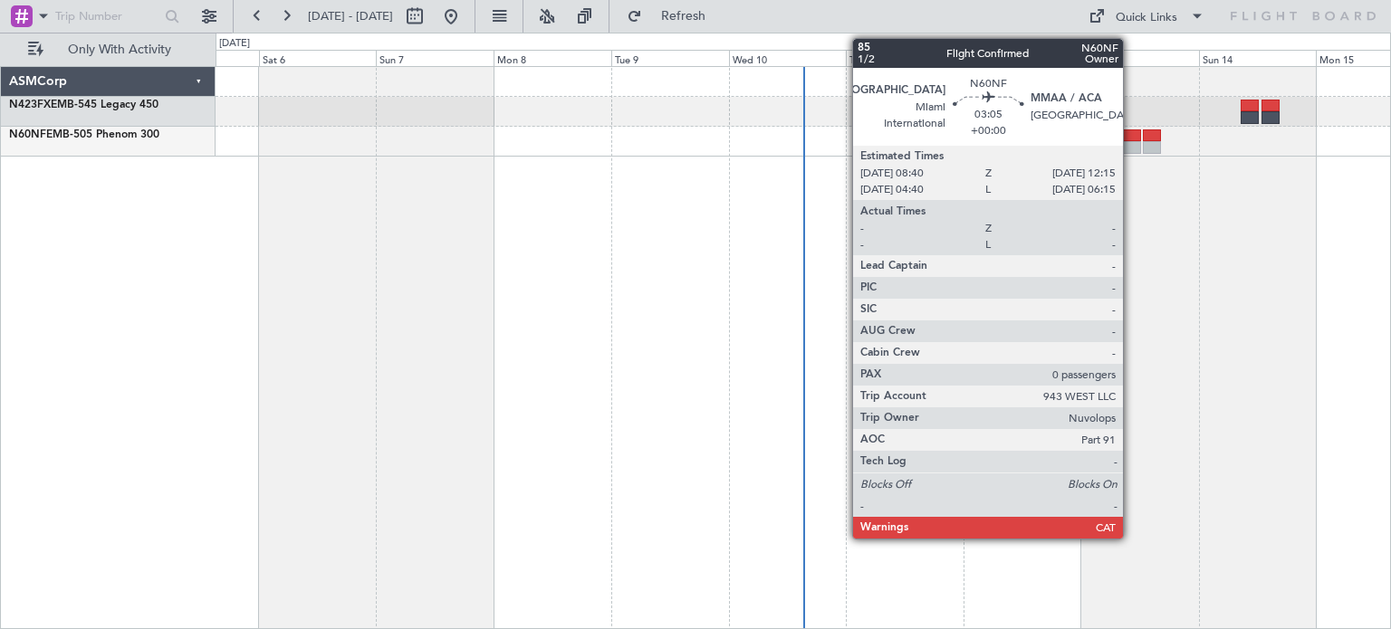
click at [1131, 137] on div at bounding box center [1132, 136] width 18 height 13
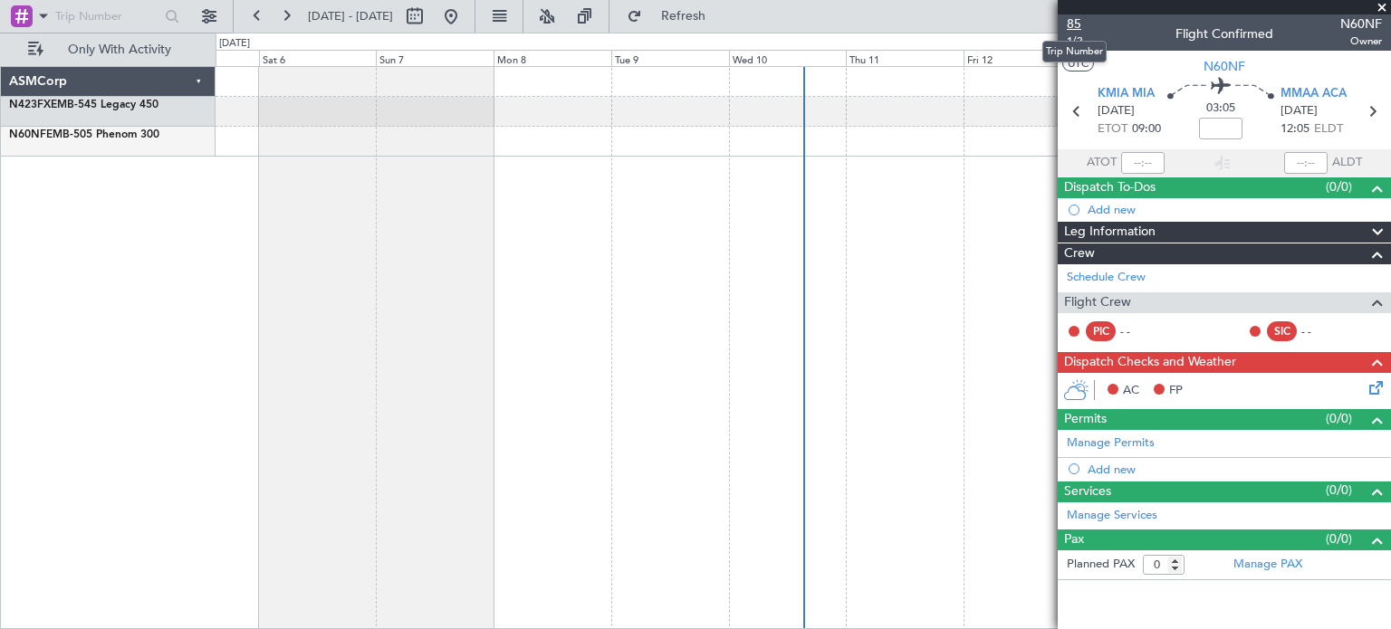
click at [1072, 24] on span "85" at bounding box center [1074, 23] width 15 height 19
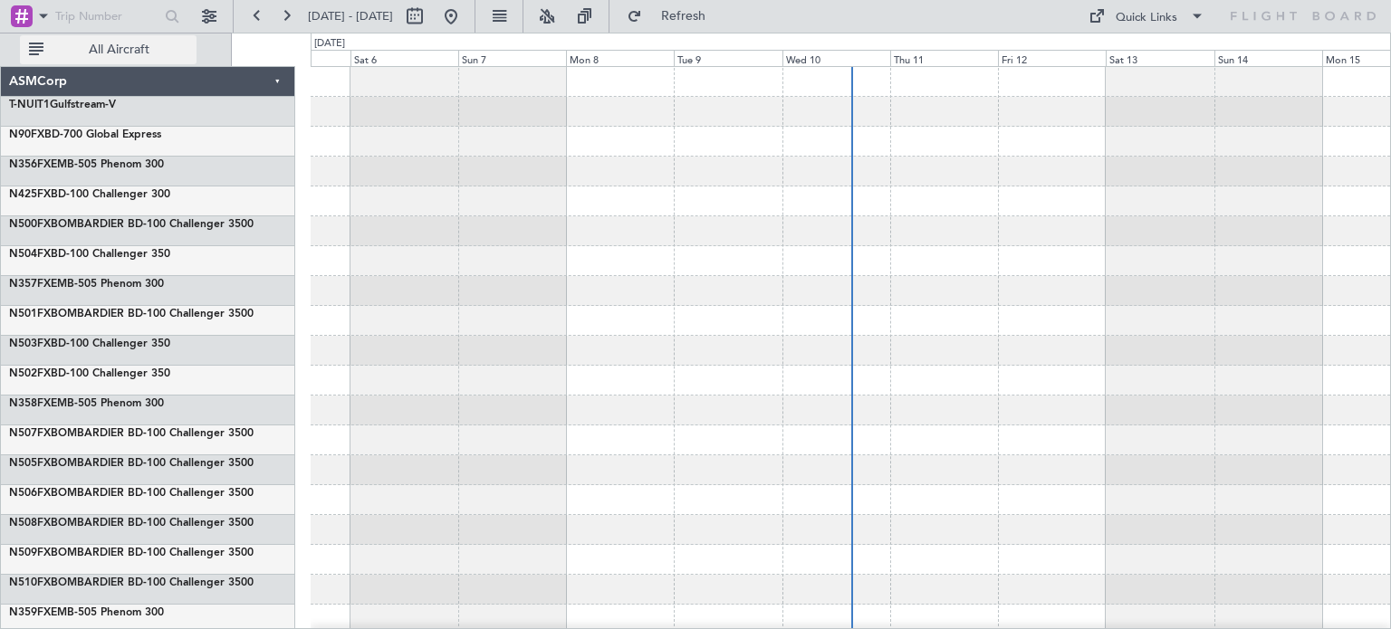
click at [47, 62] on button "All Aircraft" at bounding box center [108, 49] width 177 height 29
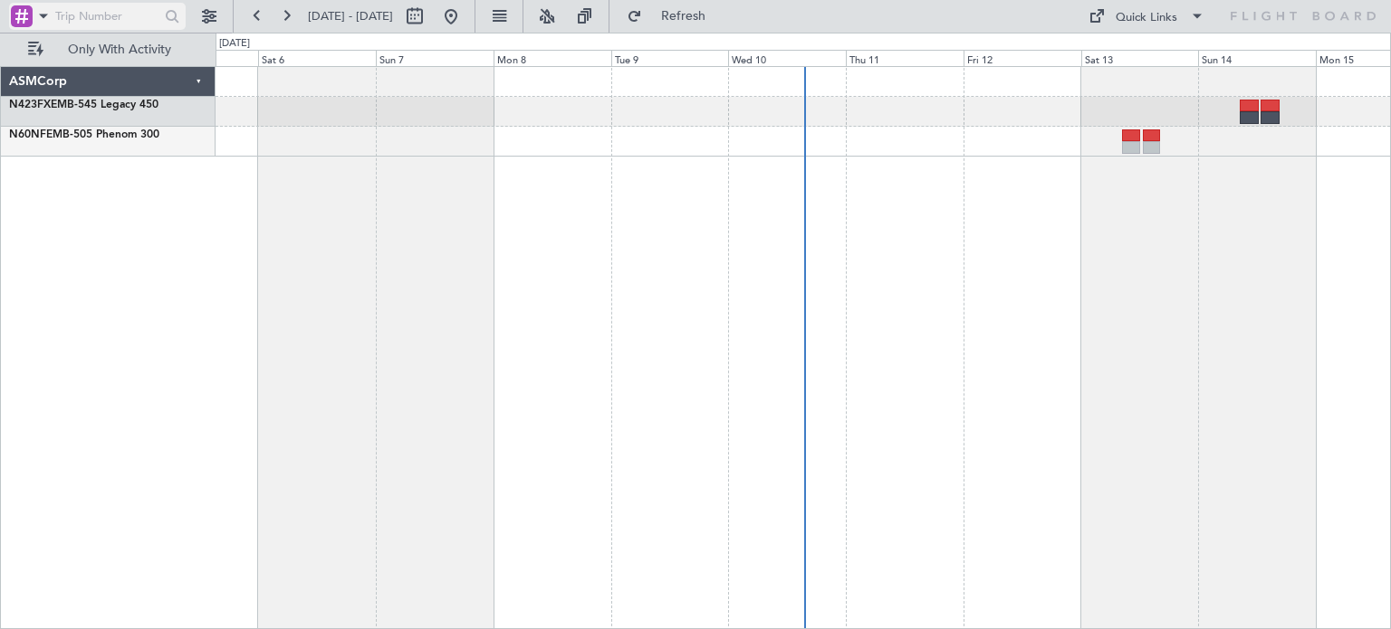
click at [63, 17] on input "text" at bounding box center [105, 16] width 101 height 27
click at [34, 11] on span at bounding box center [44, 16] width 22 height 23
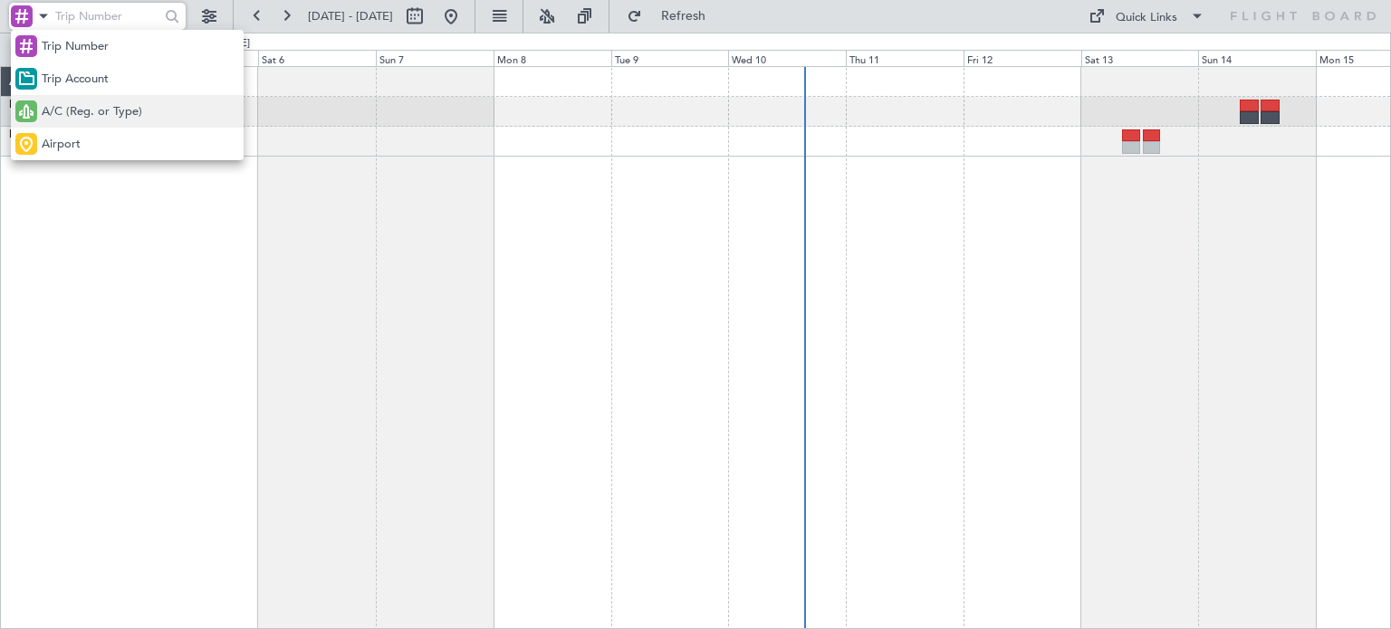
click at [79, 115] on span "A/C (Reg. or Type)" at bounding box center [92, 112] width 101 height 18
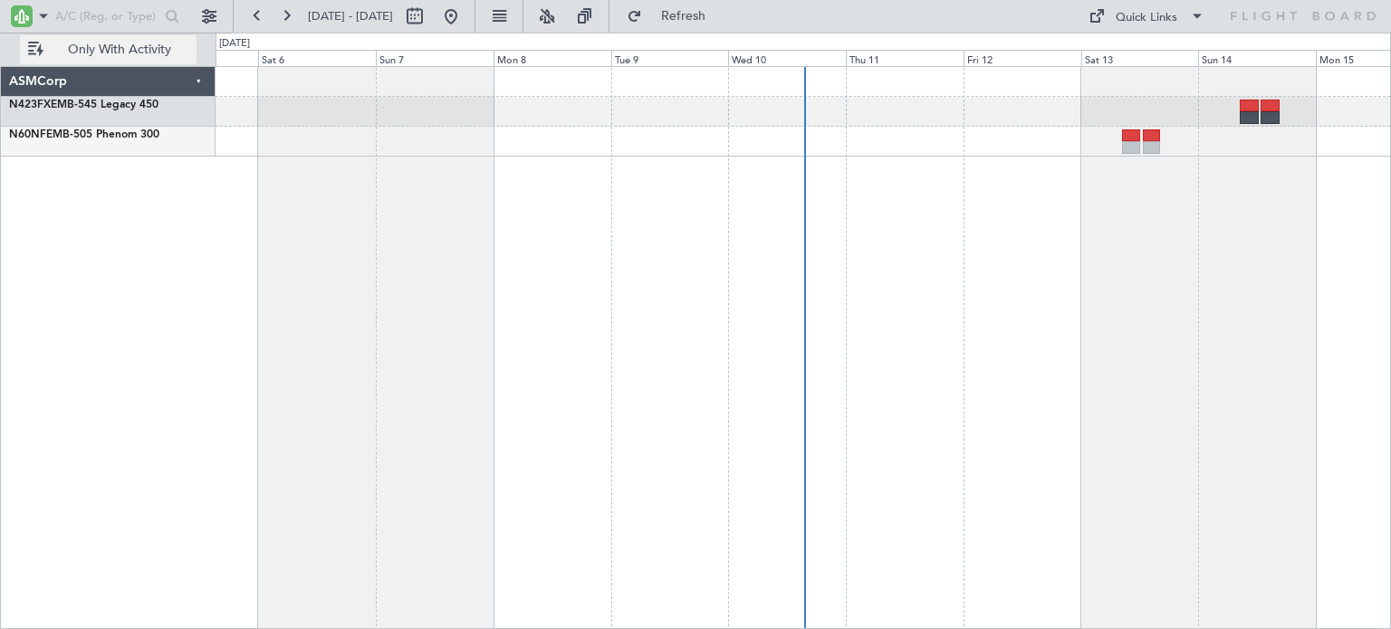
click at [82, 51] on span "Only With Activity" at bounding box center [119, 49] width 144 height 13
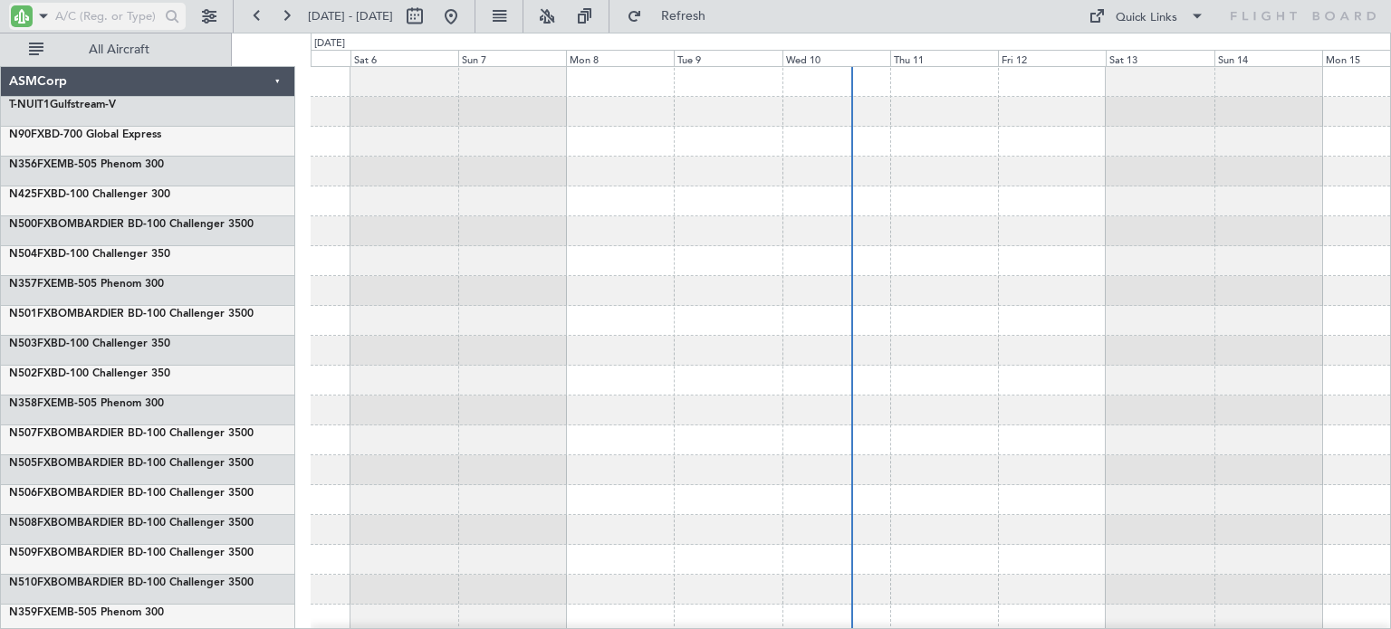
click at [93, 12] on input "text" at bounding box center [105, 16] width 101 height 27
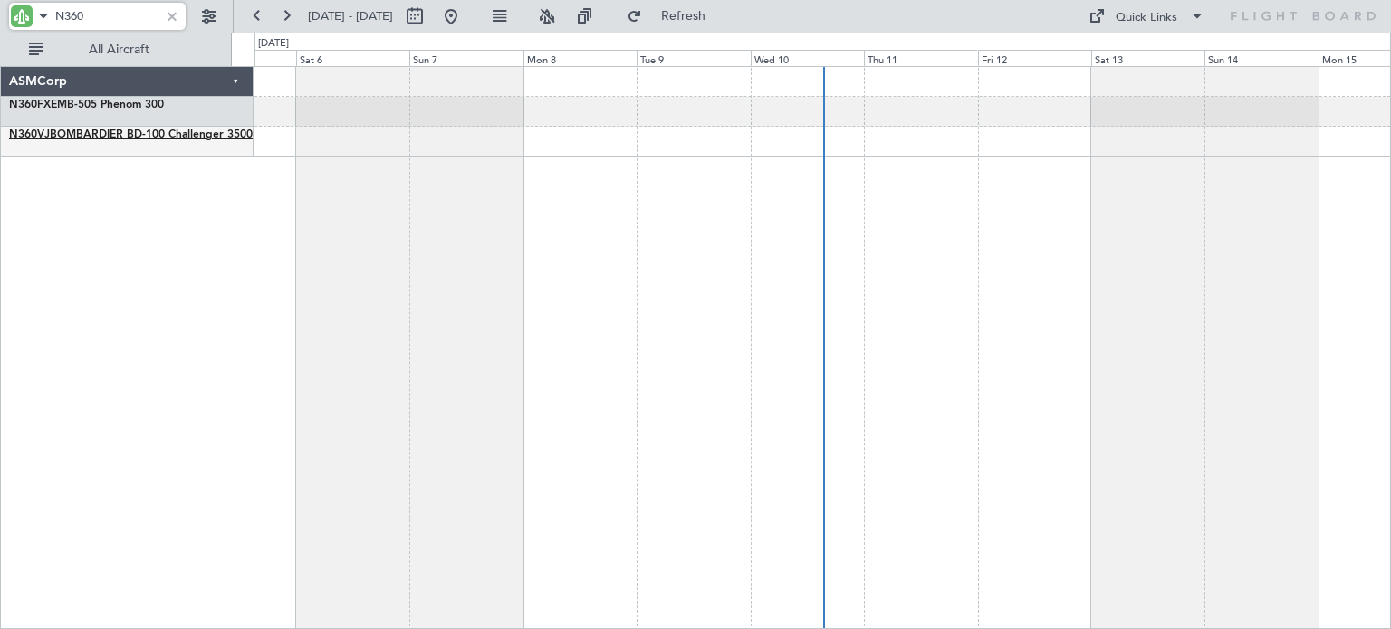
click at [121, 130] on link "N360VJ BOMBARDIER BD-100 Challenger 3500" at bounding box center [131, 135] width 244 height 11
type input "N360"
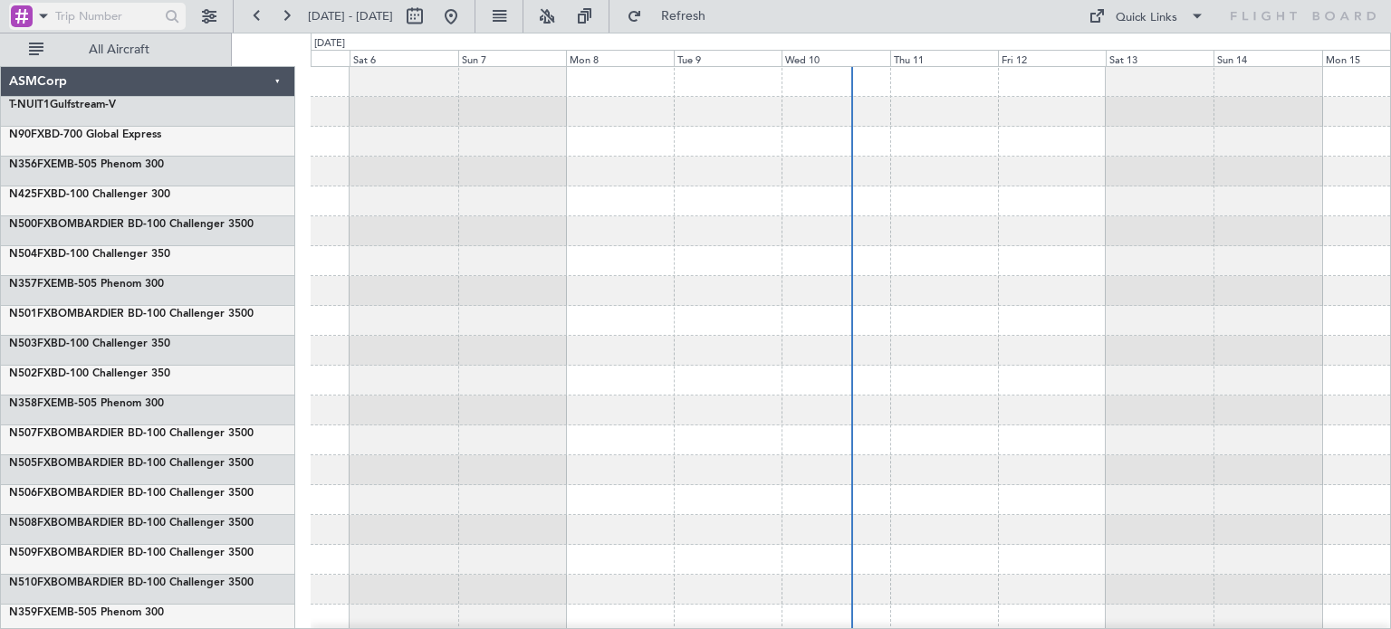
click at [32, 26] on div at bounding box center [22, 16] width 22 height 22
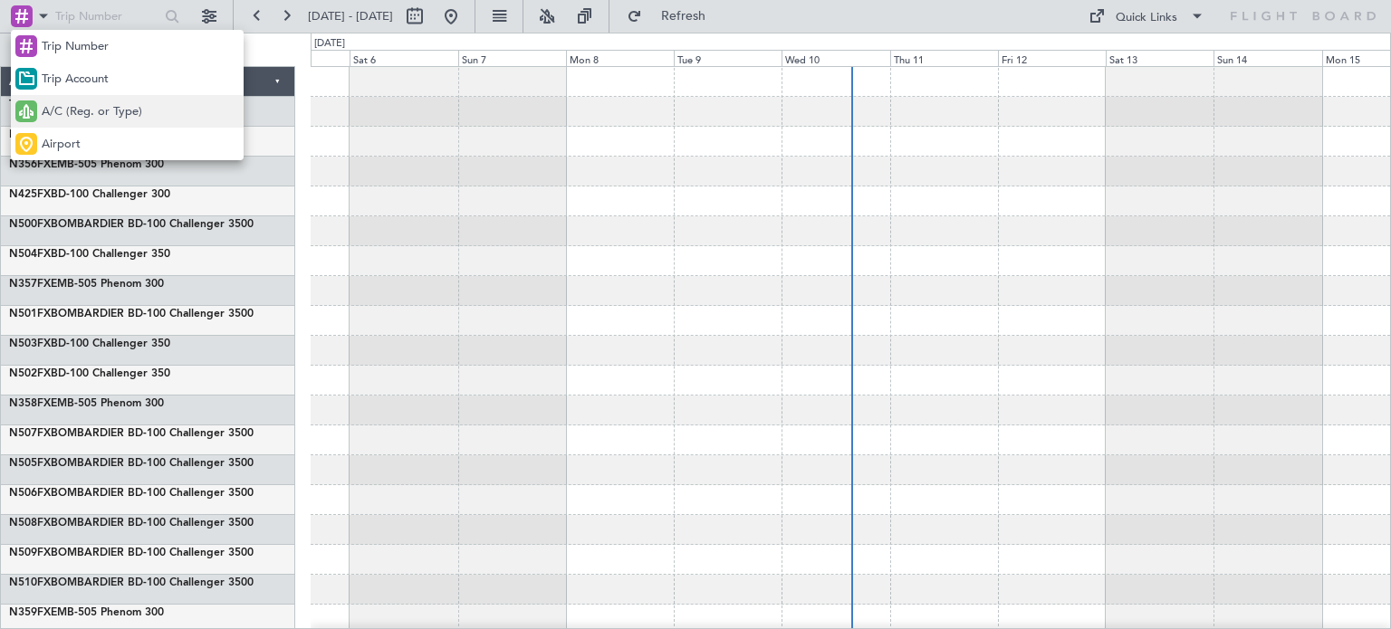
click at [52, 104] on span "A/C (Reg. or Type)" at bounding box center [92, 112] width 101 height 18
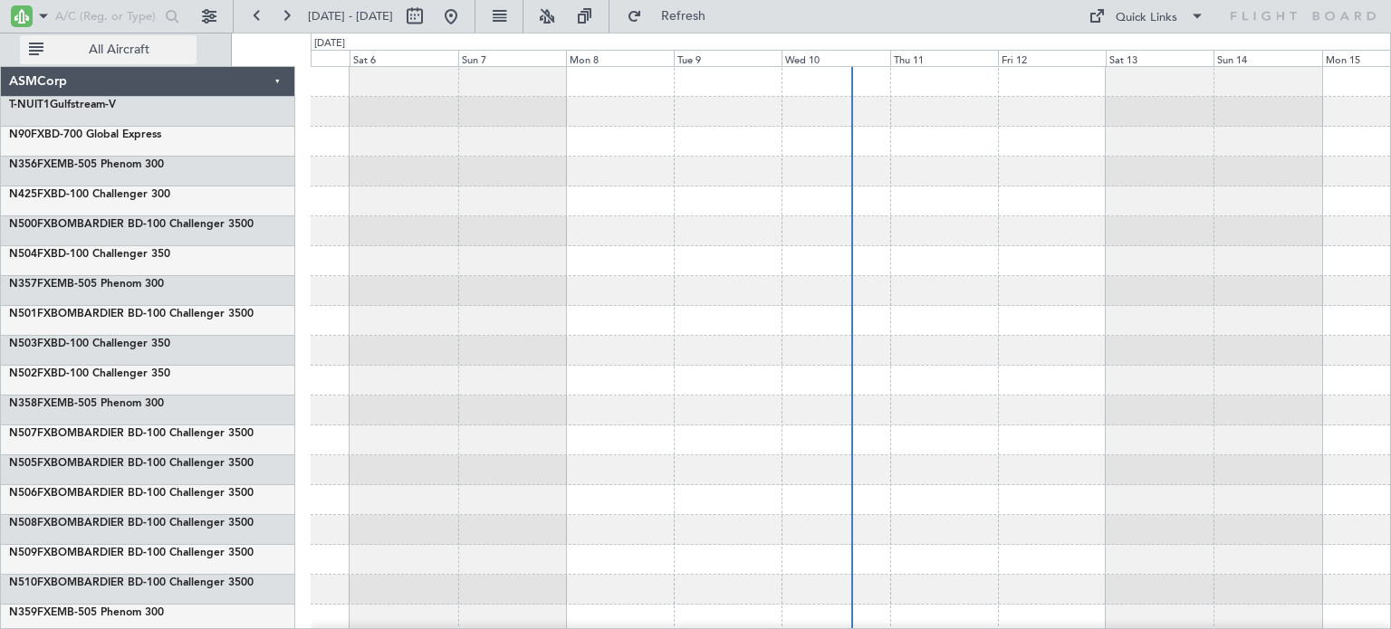
click at [51, 58] on button "All Aircraft" at bounding box center [108, 49] width 177 height 29
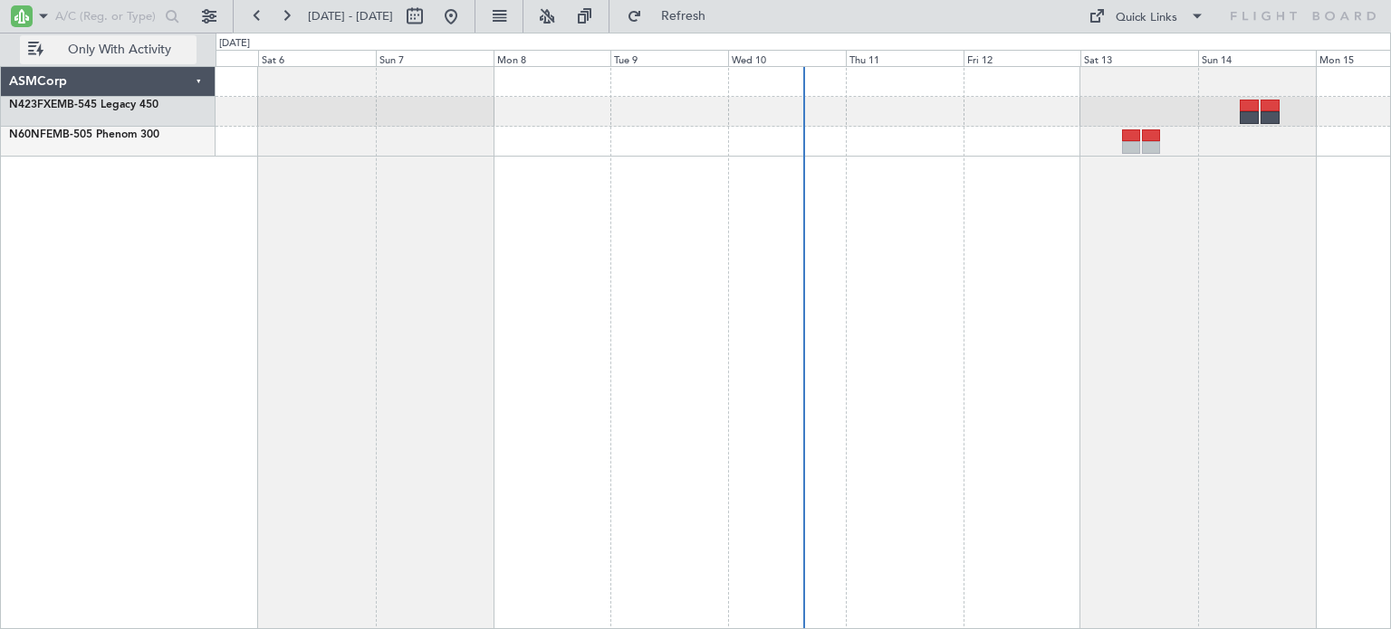
click at [51, 58] on button "Only With Activity" at bounding box center [108, 49] width 177 height 29
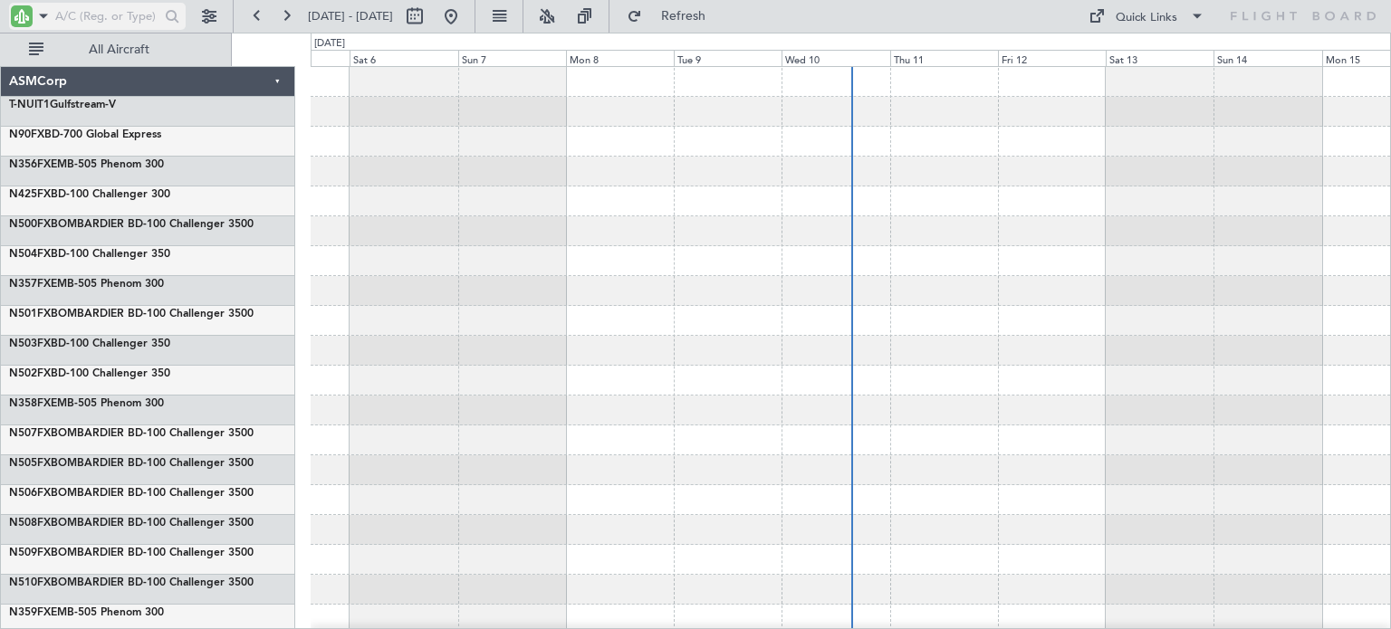
click at [77, 21] on input "text" at bounding box center [105, 16] width 101 height 27
type input "N360"
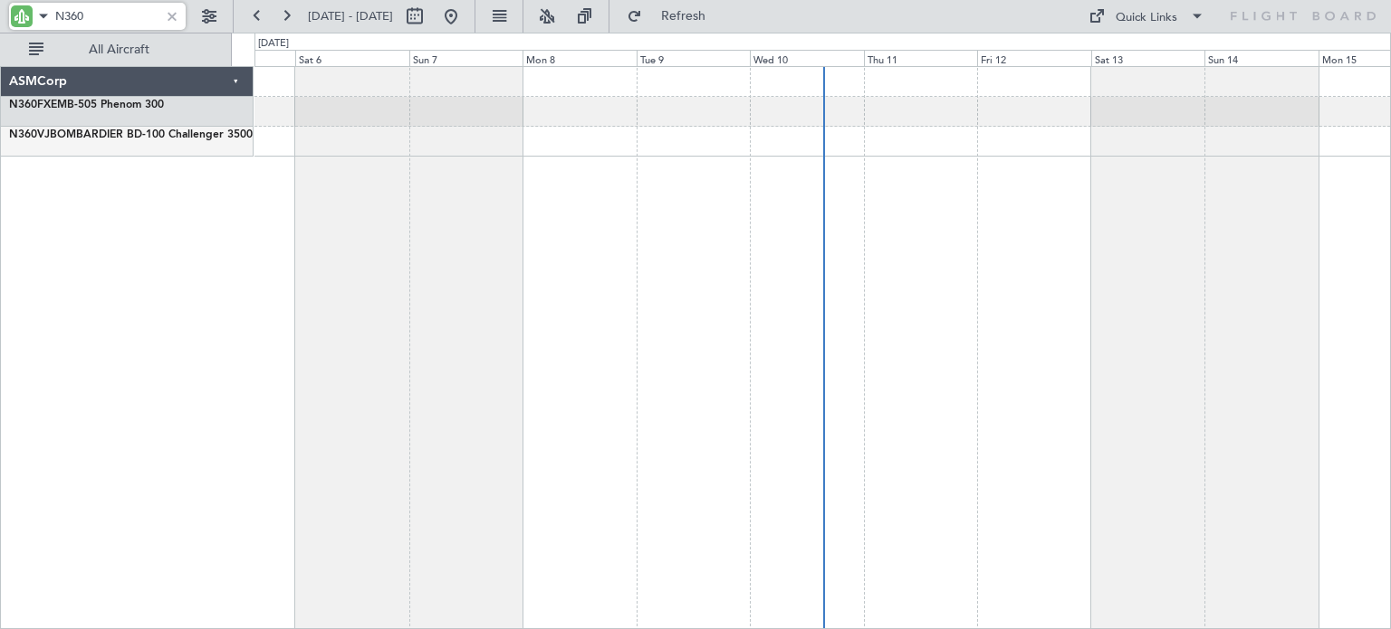
click at [536, 149] on div at bounding box center [823, 142] width 1136 height 30
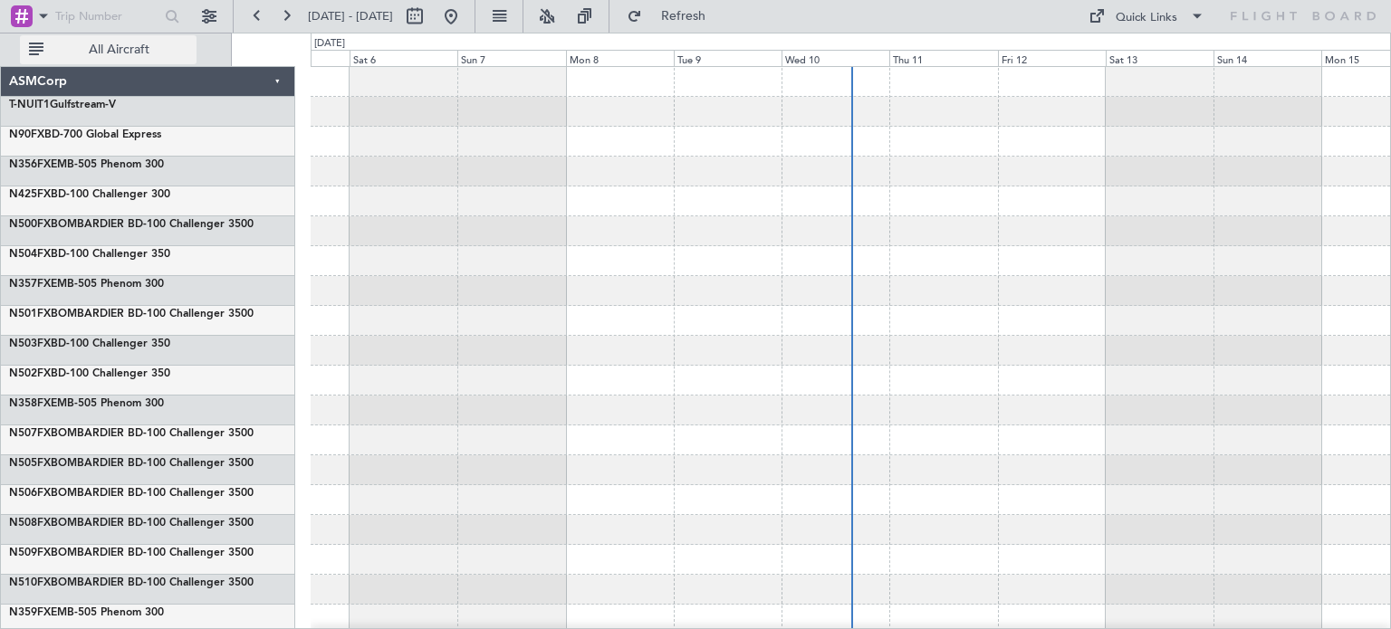
click at [121, 61] on button "All Aircraft" at bounding box center [108, 49] width 177 height 29
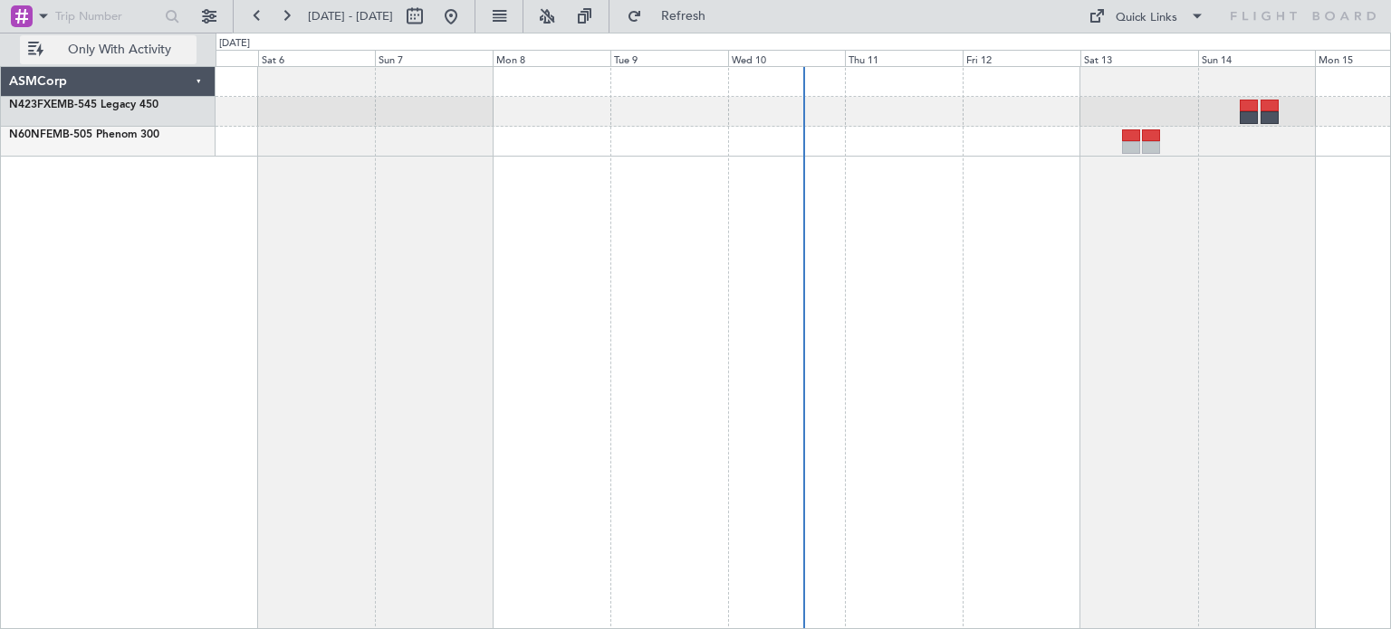
click at [121, 61] on button "Only With Activity" at bounding box center [108, 49] width 177 height 29
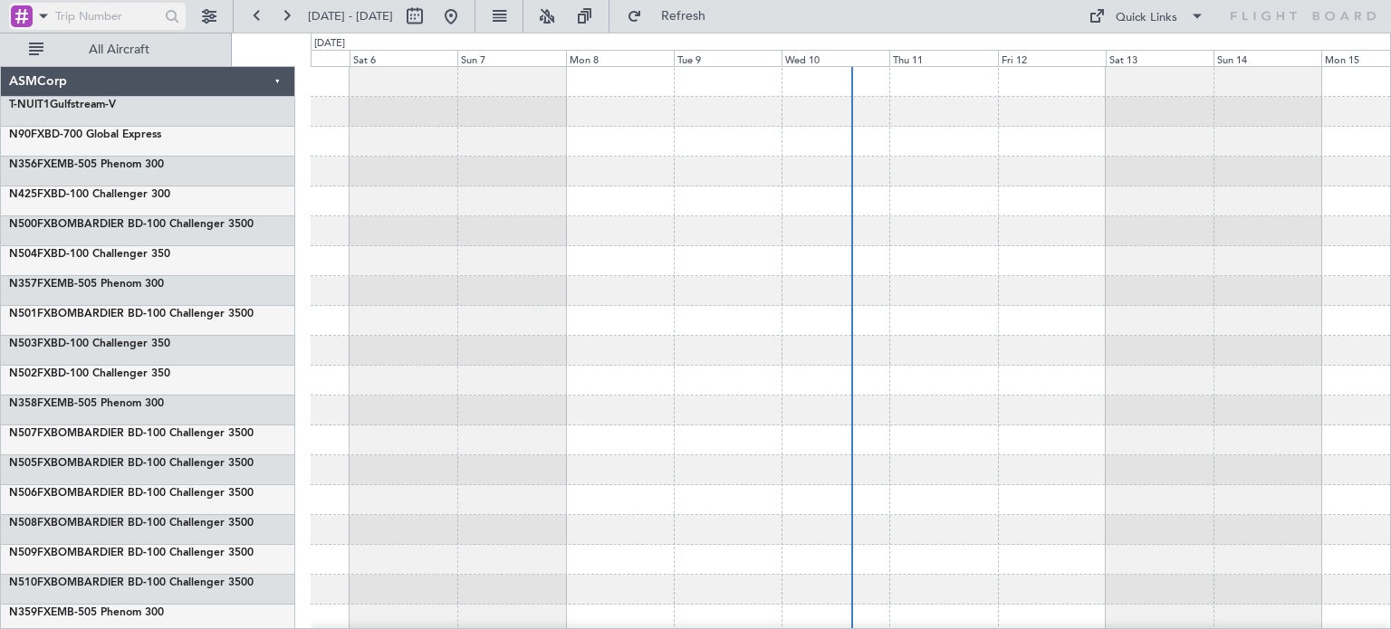
click at [30, 10] on div at bounding box center [22, 16] width 22 height 22
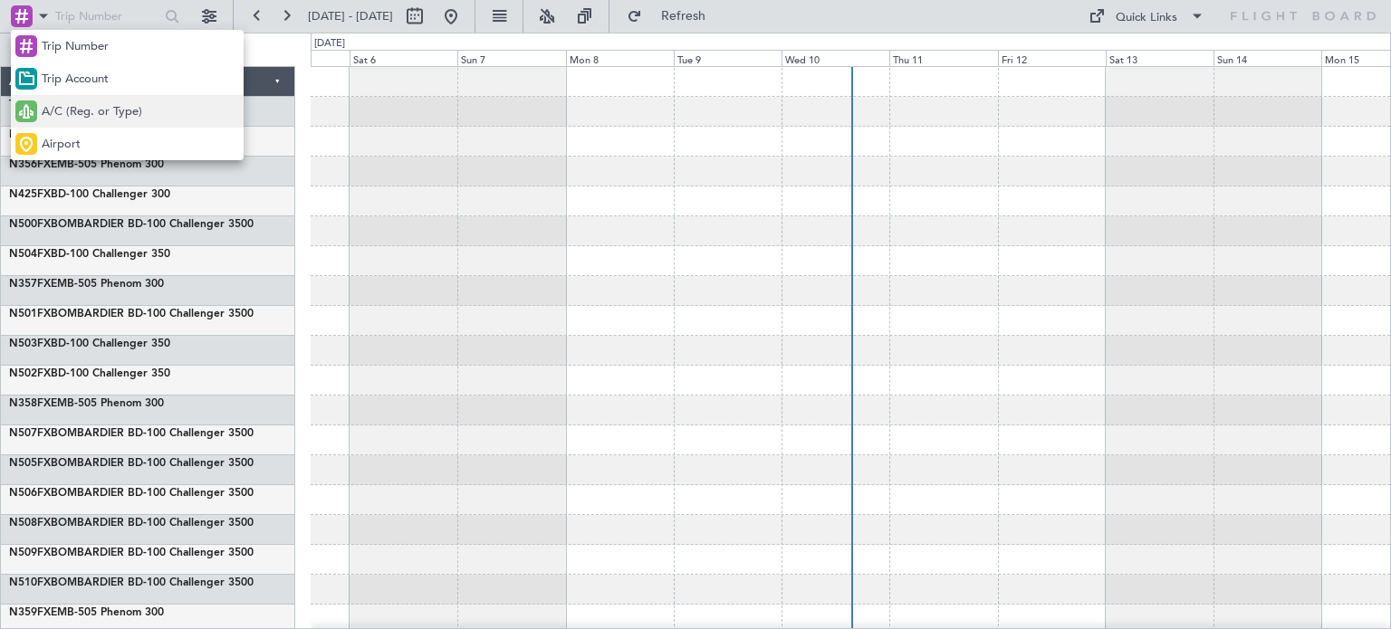
click at [69, 104] on span "A/C (Reg. or Type)" at bounding box center [92, 112] width 101 height 18
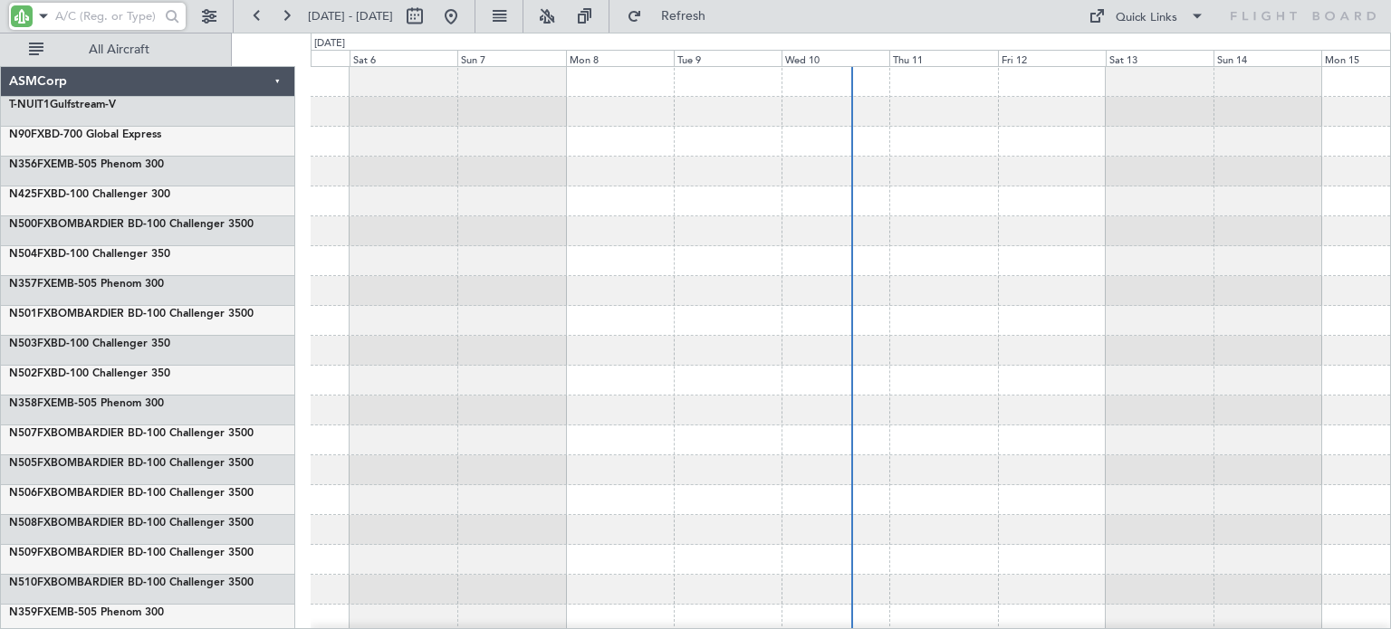
click at [79, 16] on input "text" at bounding box center [105, 16] width 101 height 27
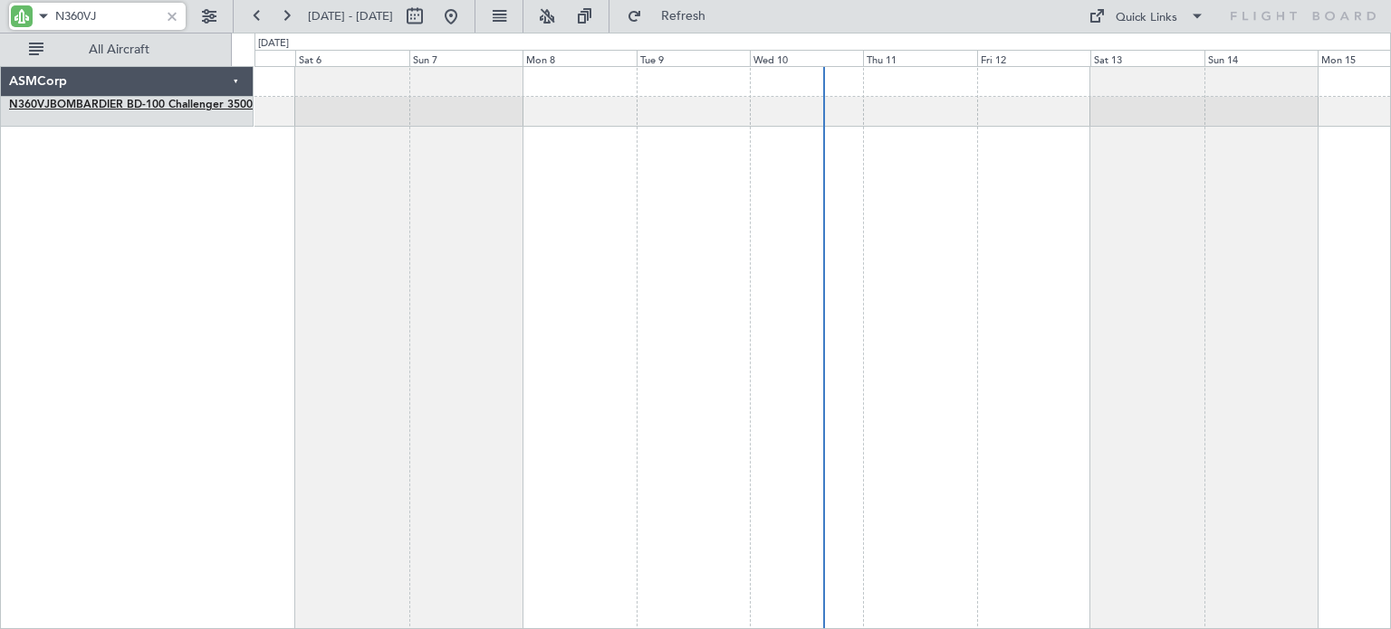
click at [52, 100] on link "N360VJ BOMBARDIER BD-100 Challenger 3500" at bounding box center [131, 105] width 244 height 11
type input "N360VJ"
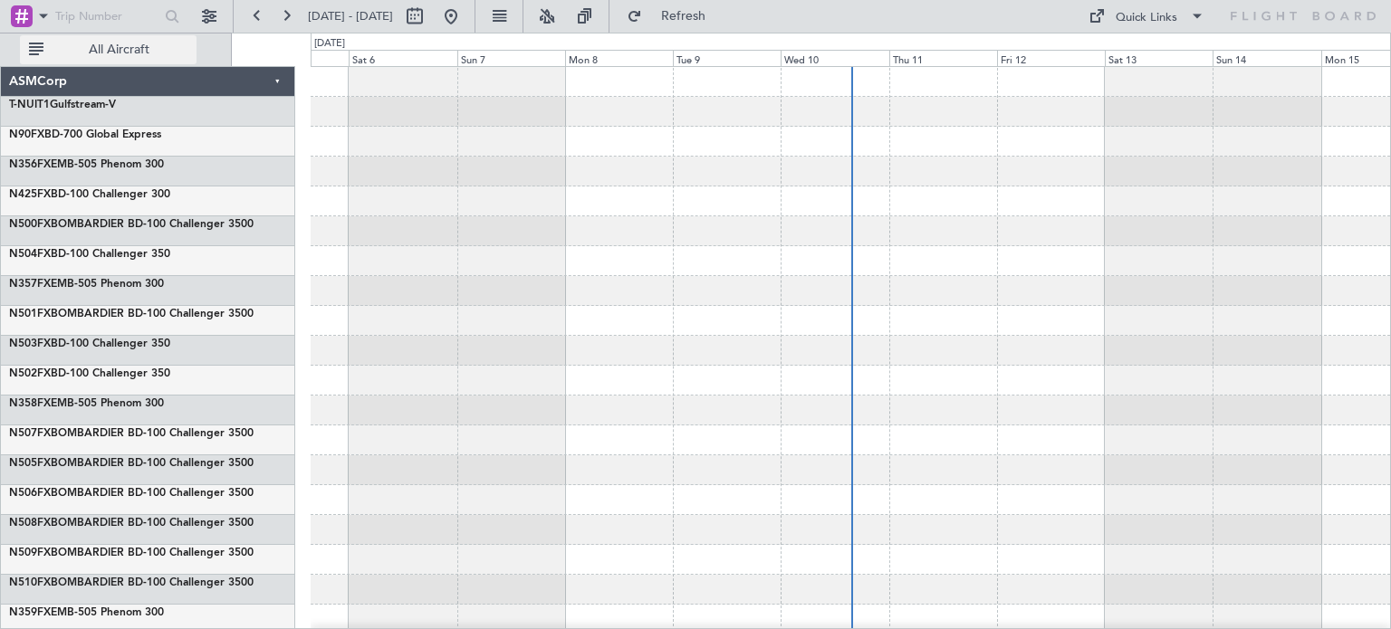
click at [110, 52] on span "All Aircraft" at bounding box center [119, 49] width 144 height 13
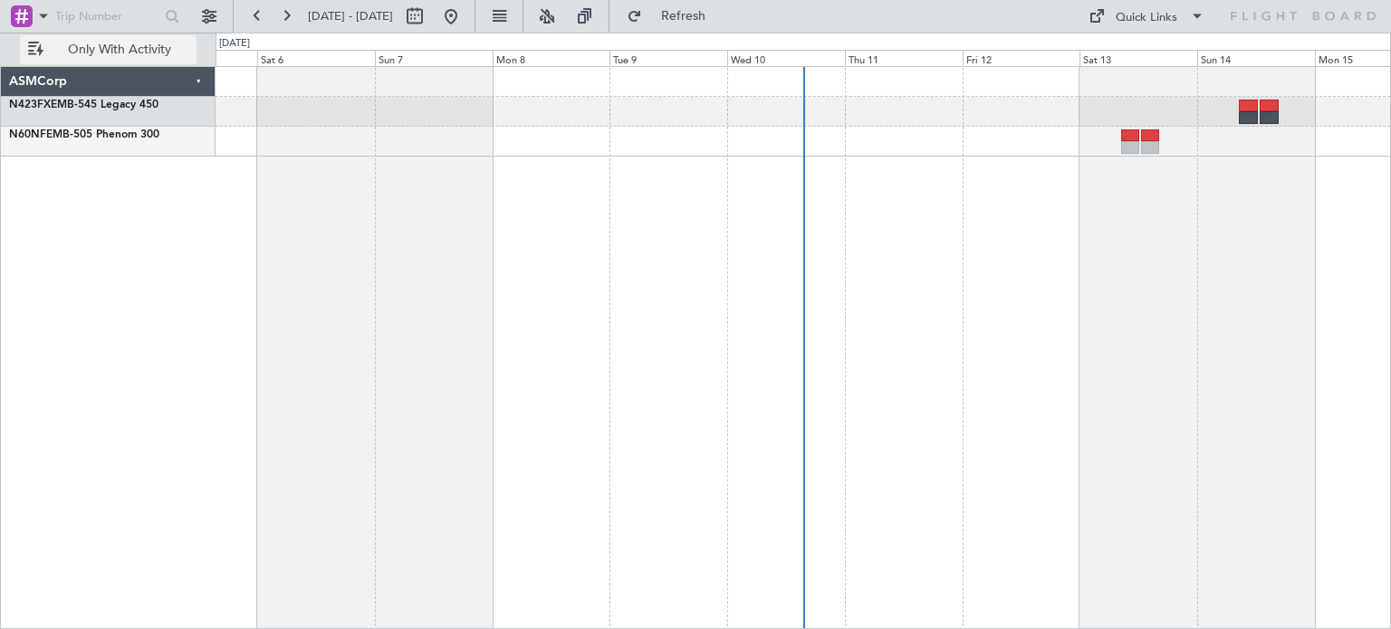
click at [110, 52] on span "Only With Activity" at bounding box center [119, 49] width 144 height 13
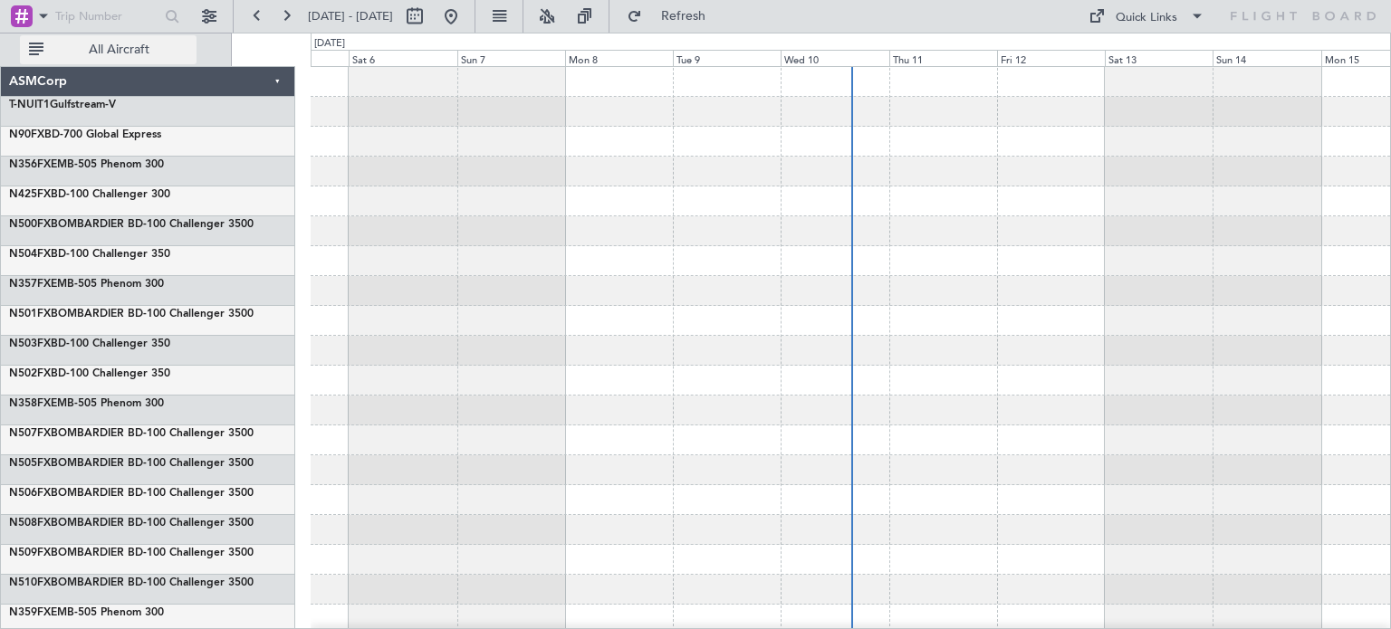
click at [110, 52] on span "All Aircraft" at bounding box center [119, 49] width 144 height 13
click at [205, 7] on button at bounding box center [209, 16] width 29 height 29
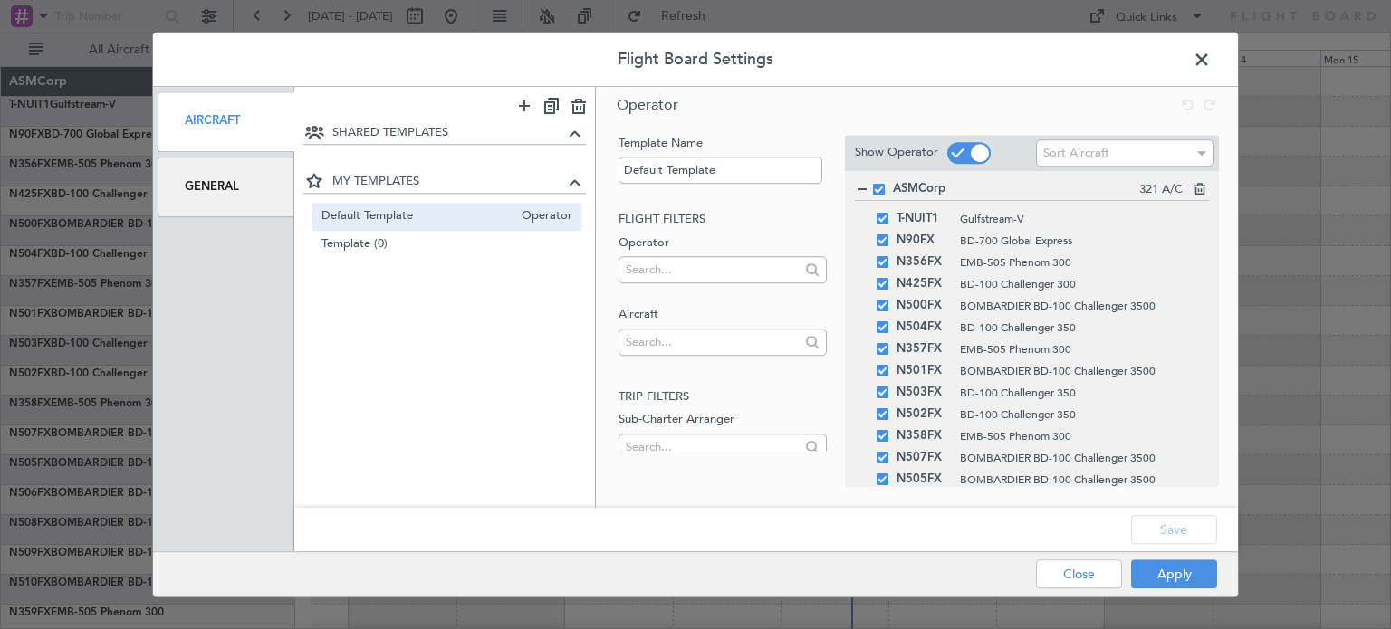
click at [216, 197] on div "General" at bounding box center [226, 187] width 137 height 61
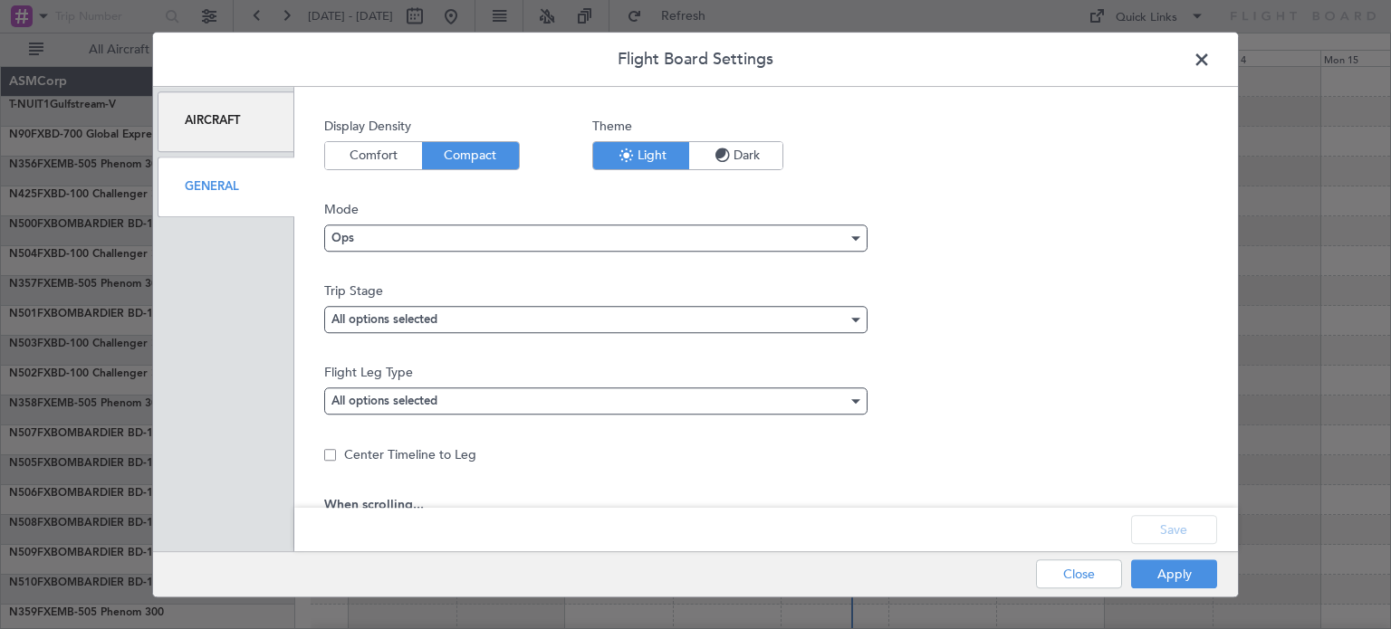
scroll to position [91, 0]
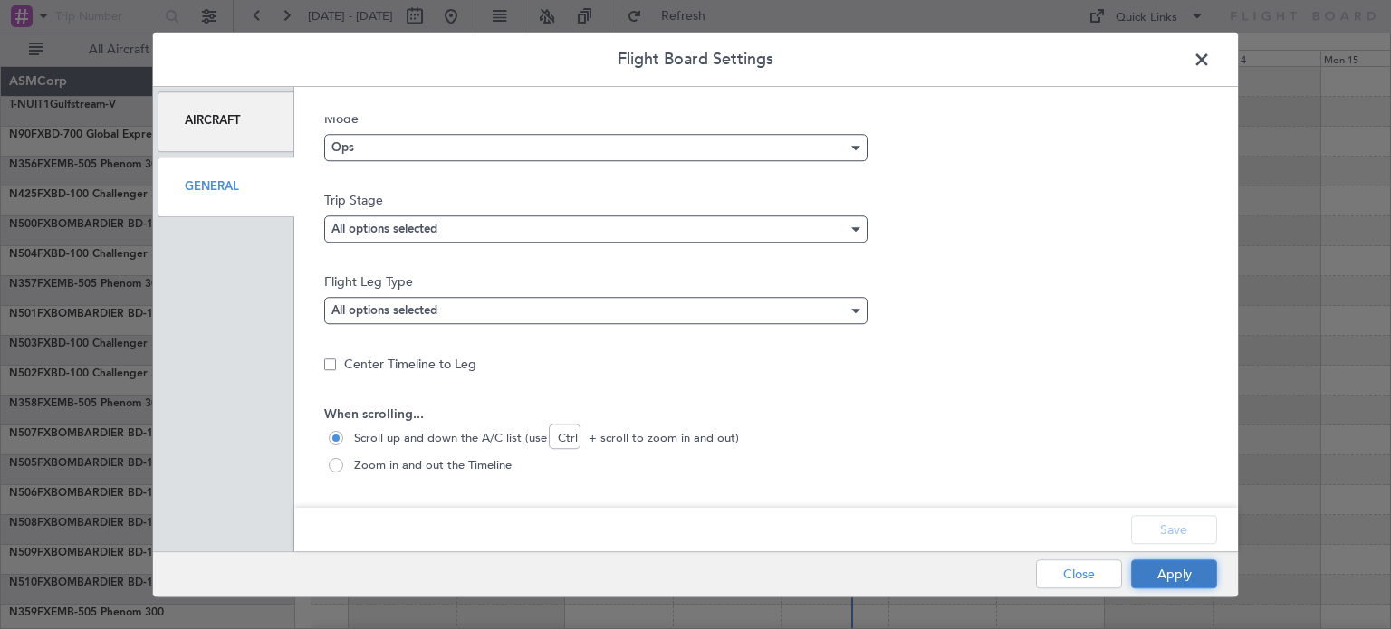
click at [1177, 572] on button "Apply" at bounding box center [1174, 574] width 86 height 29
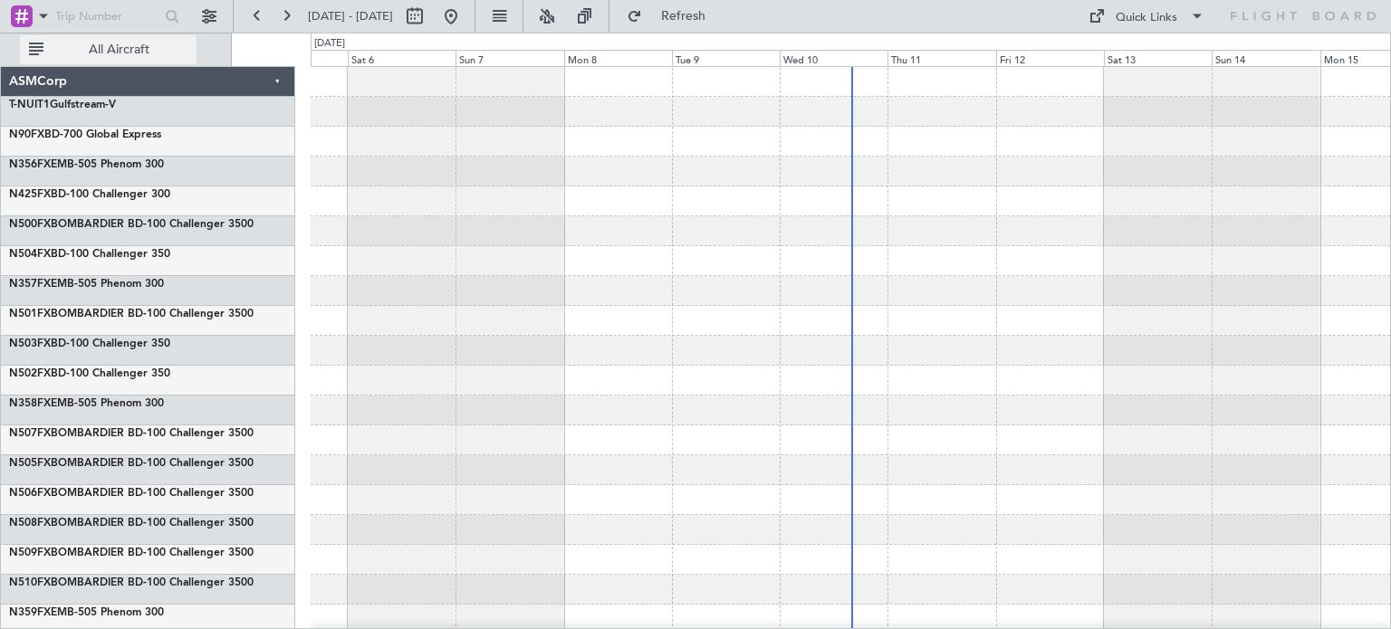
click at [127, 53] on span "All Aircraft" at bounding box center [119, 49] width 144 height 13
